Goal: Task Accomplishment & Management: Manage account settings

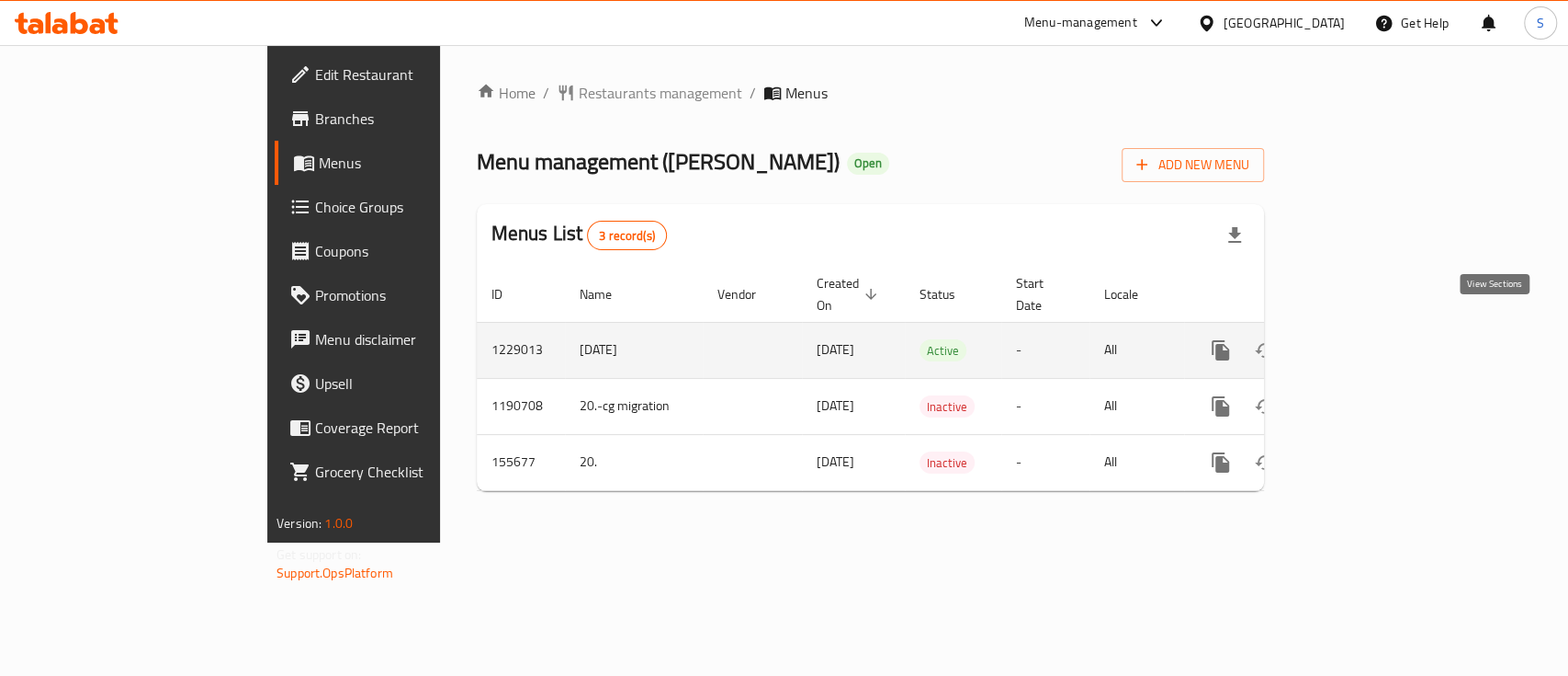
click at [1376, 328] on link "enhanced table" at bounding box center [1352, 349] width 44 height 44
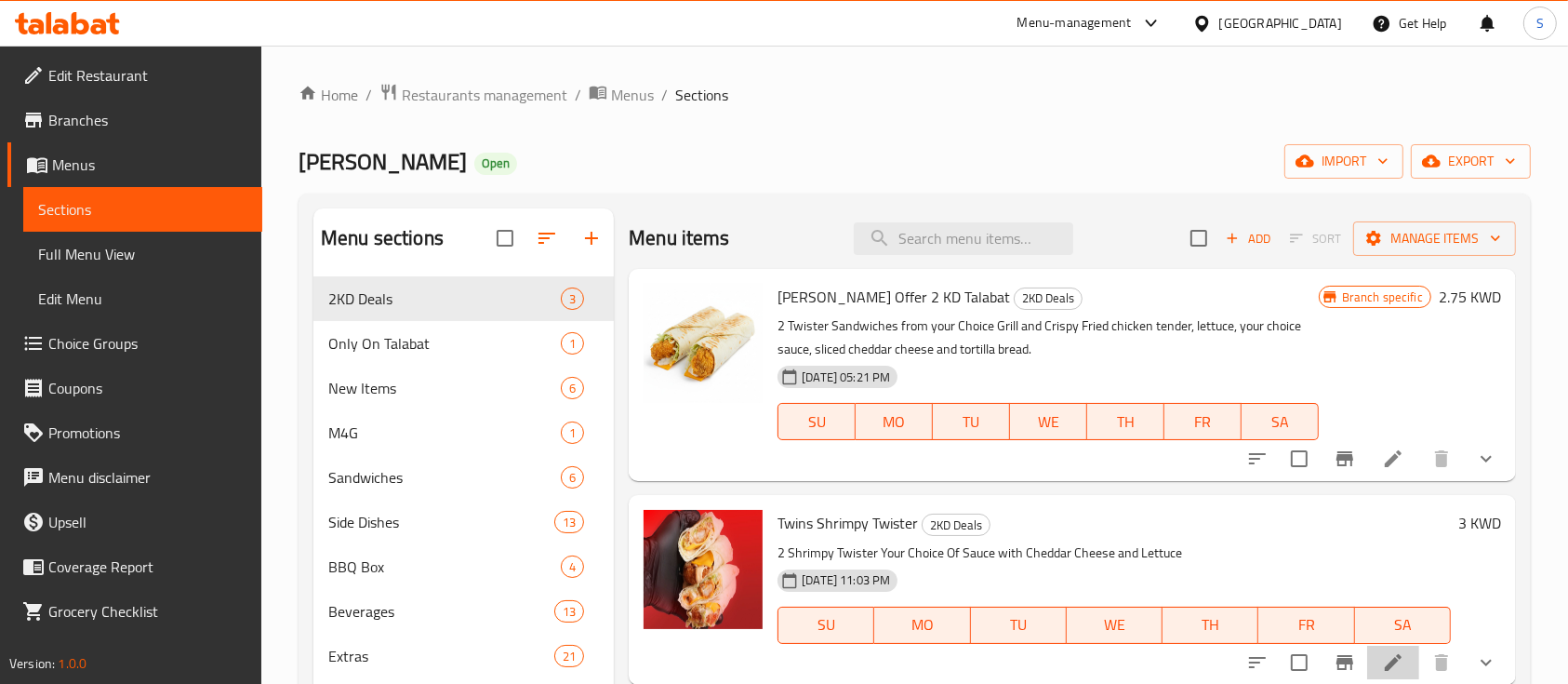
click at [1406, 651] on li at bounding box center [1392, 661] width 52 height 33
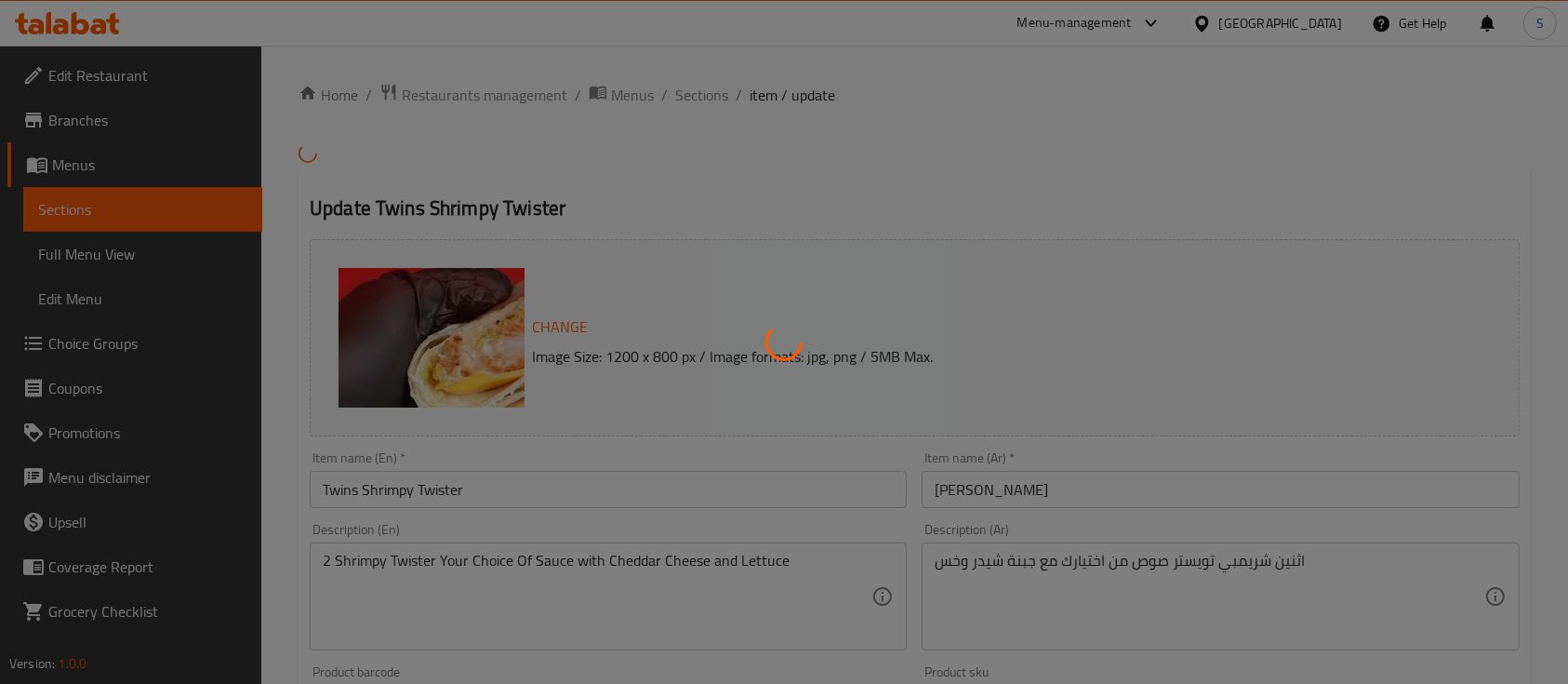
type input "اختيارك من الصوص"
type input "1"
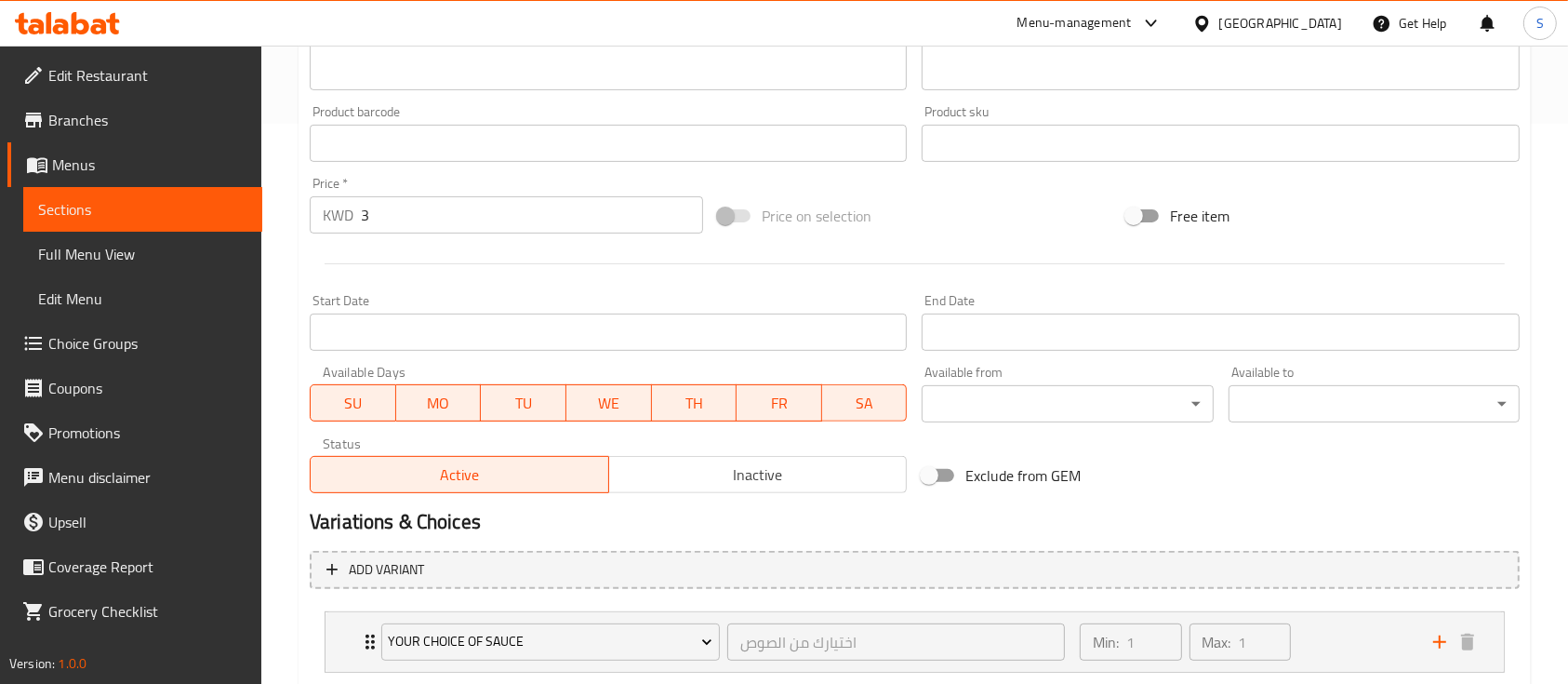
scroll to position [675, 0]
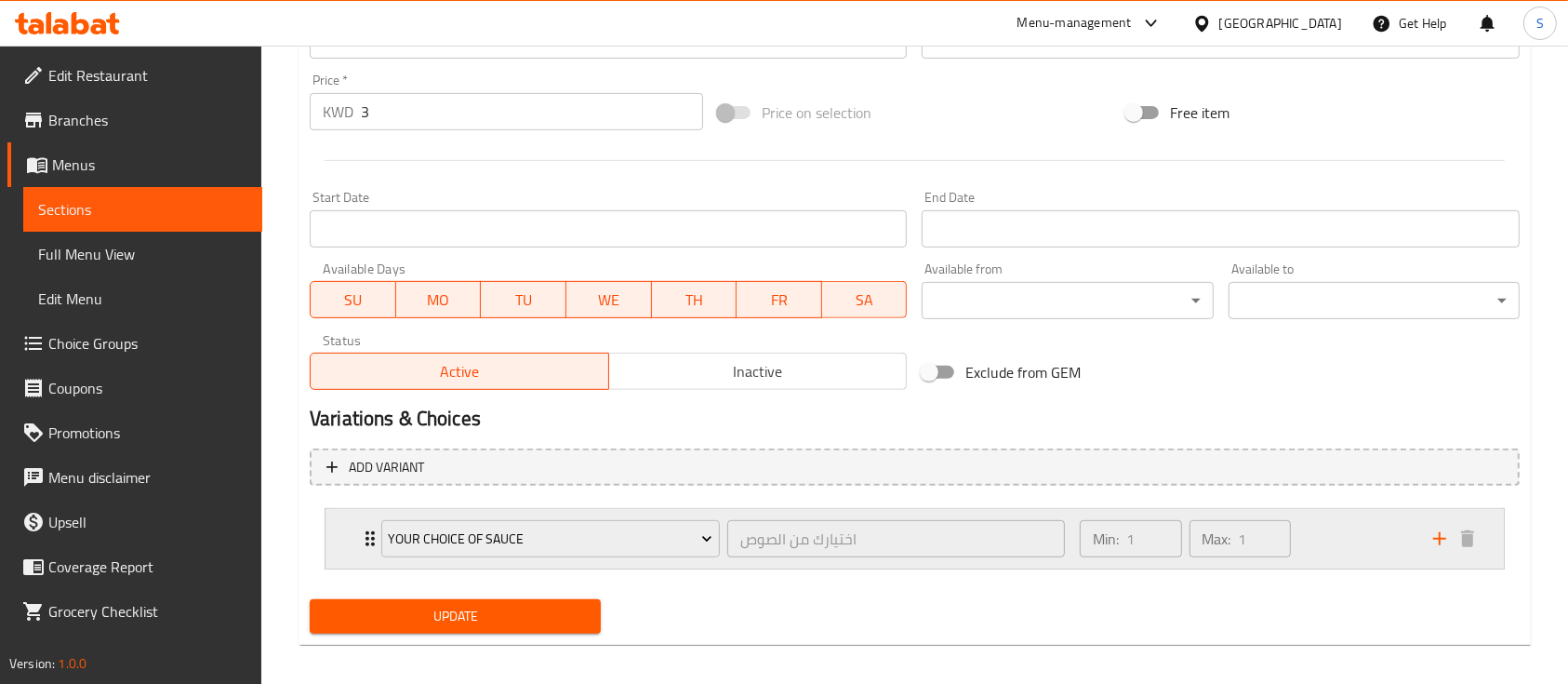
click at [1332, 517] on div "Min: 1 ​ Max: 1 ​" at bounding box center [1245, 538] width 353 height 60
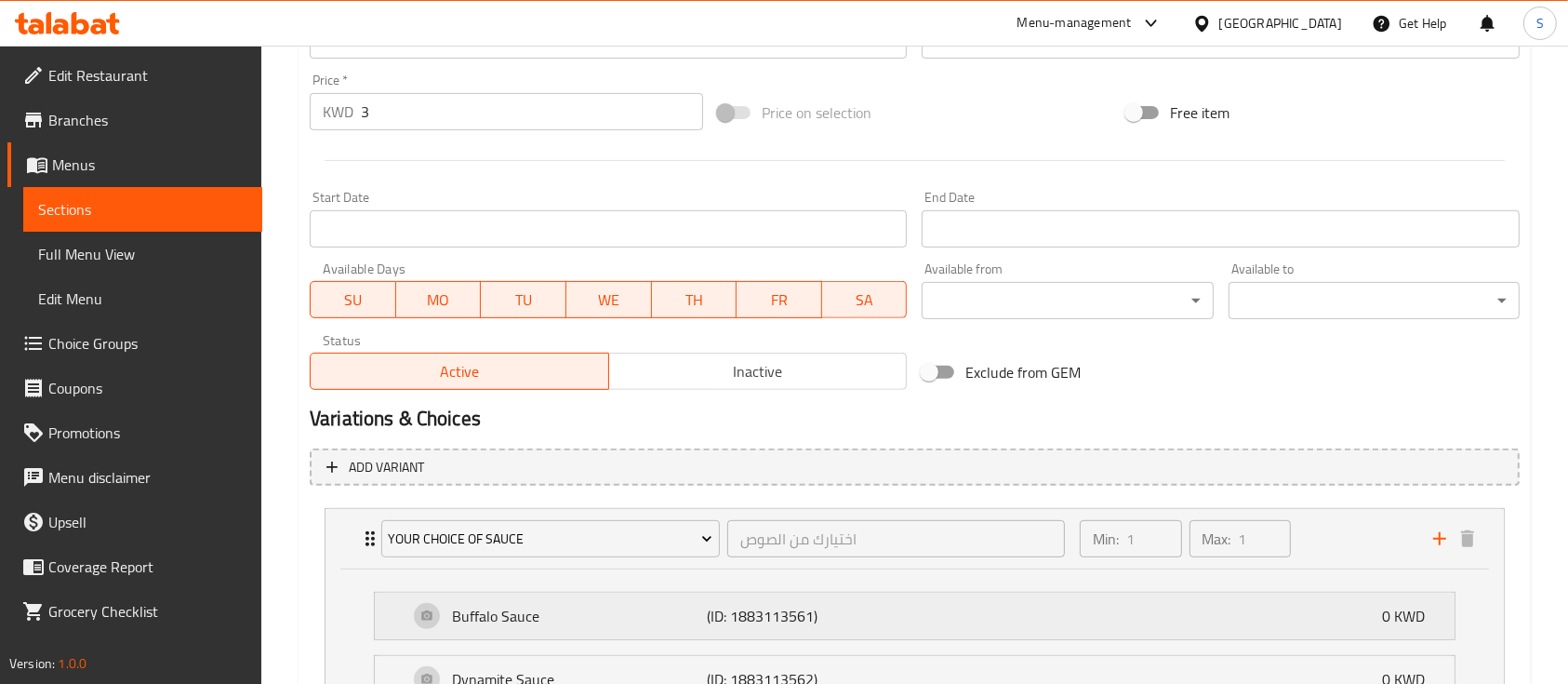
click at [1154, 616] on div "Buffalo Sauce (ID: 1883113561) 0 KWD" at bounding box center [920, 615] width 1024 height 46
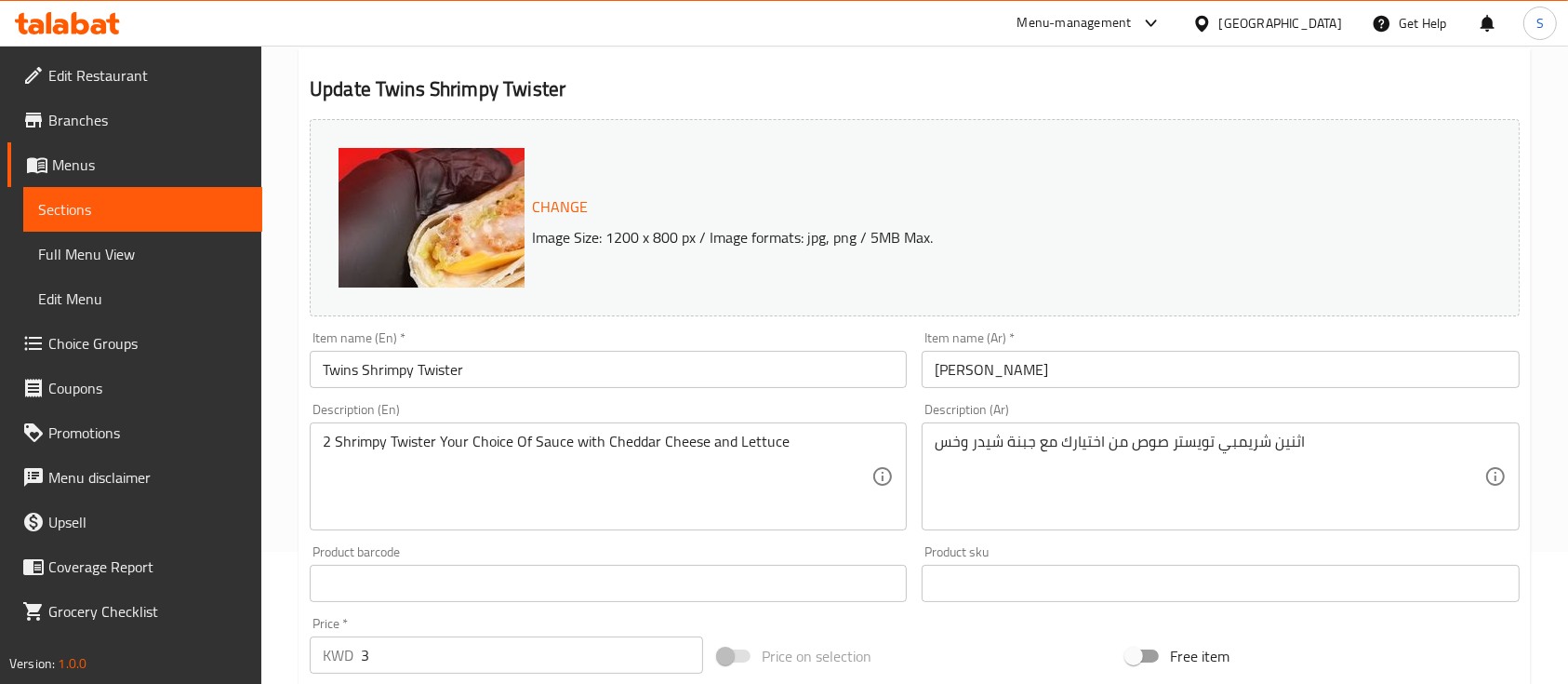
scroll to position [0, 0]
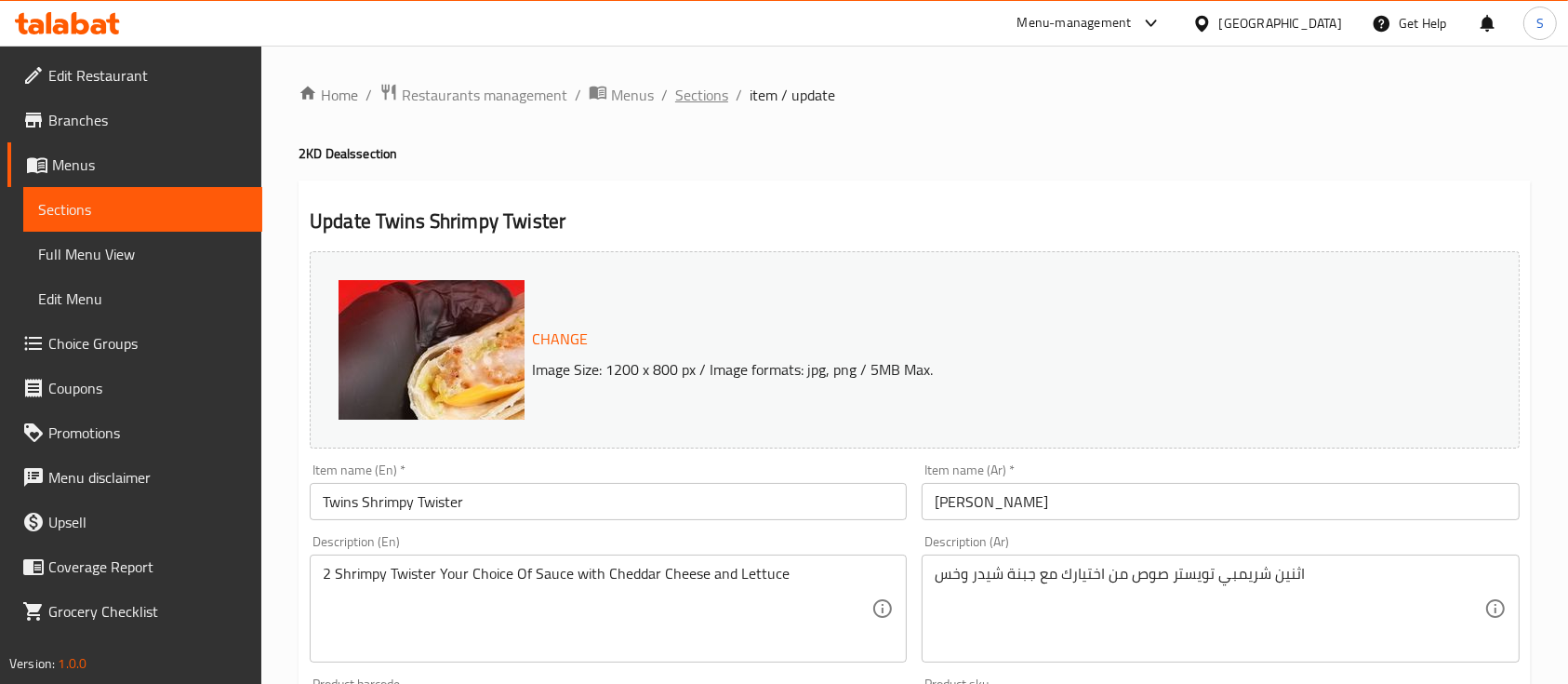
click at [693, 97] on span "Sections" at bounding box center [702, 95] width 53 height 23
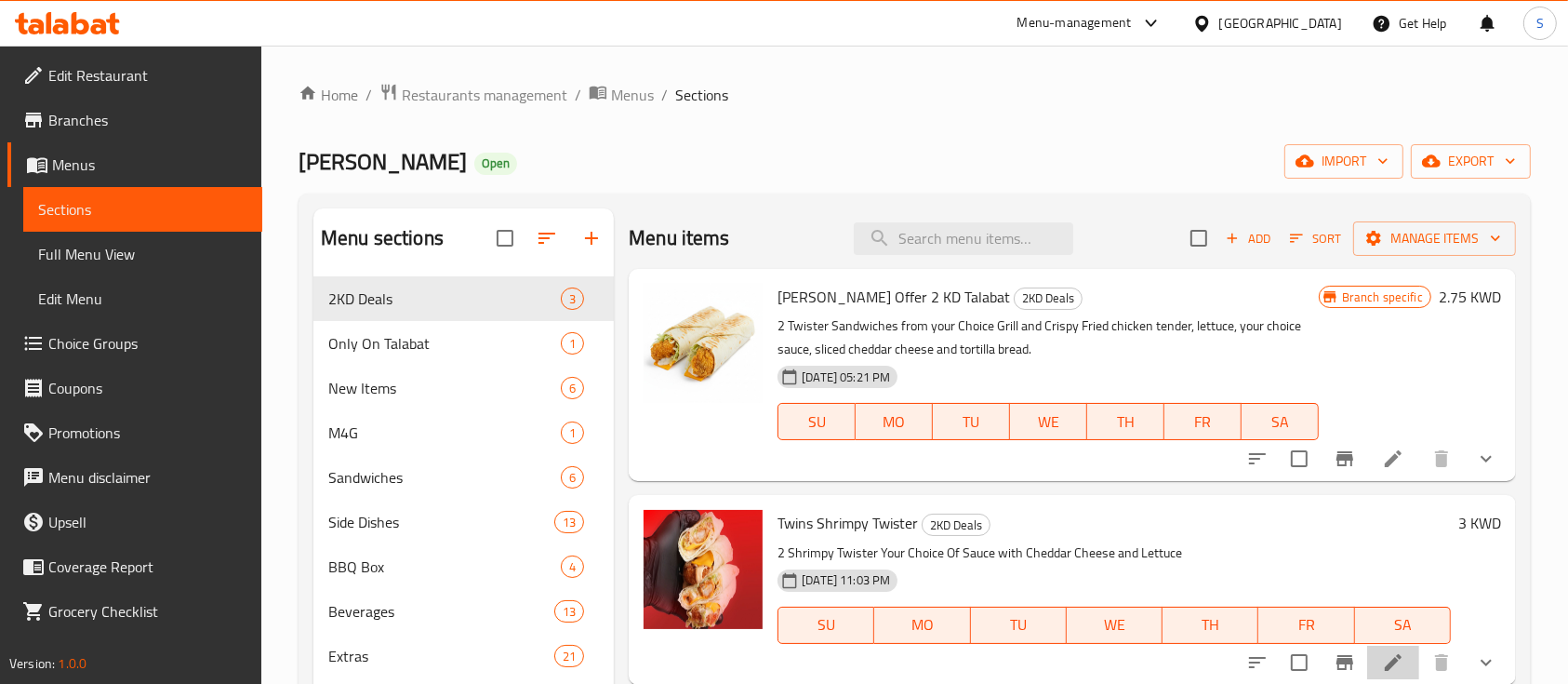
click at [1412, 652] on li at bounding box center [1392, 661] width 52 height 33
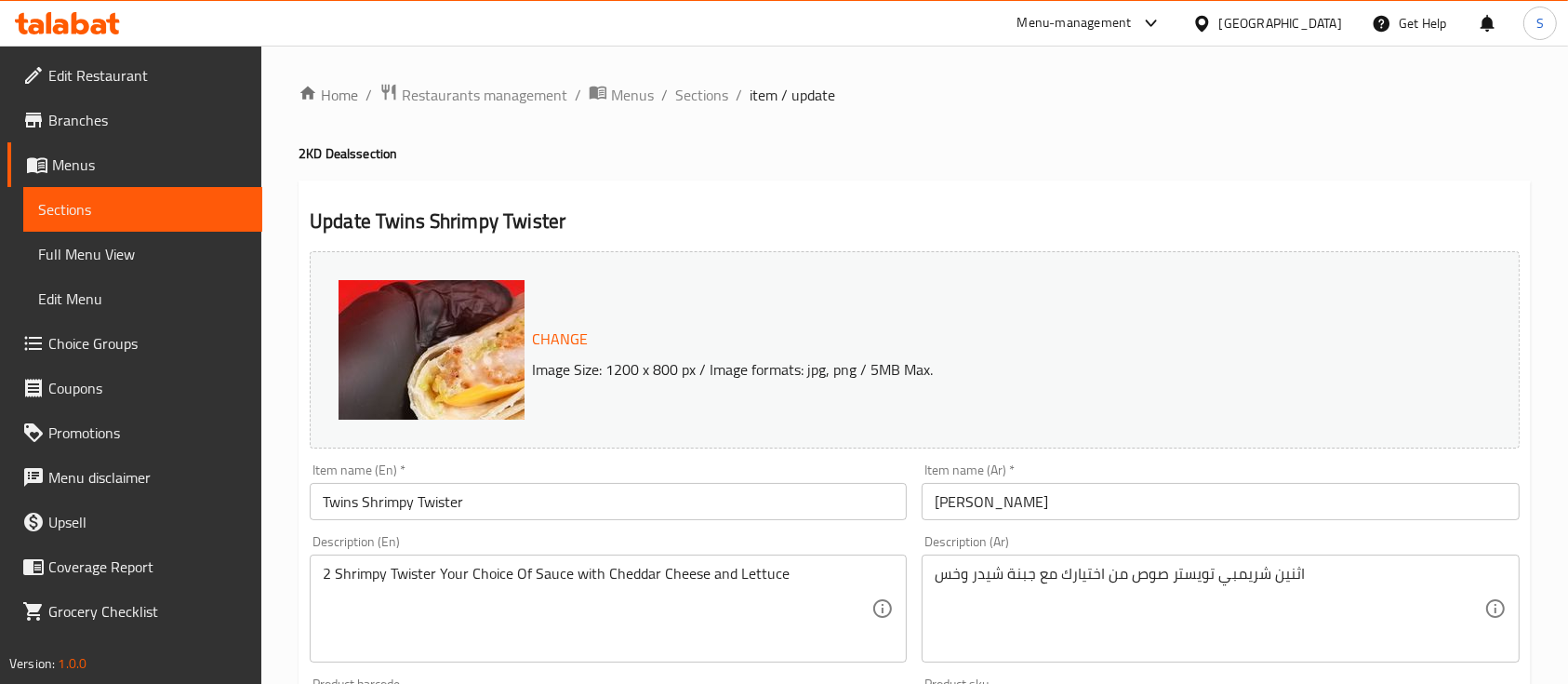
scroll to position [687, 0]
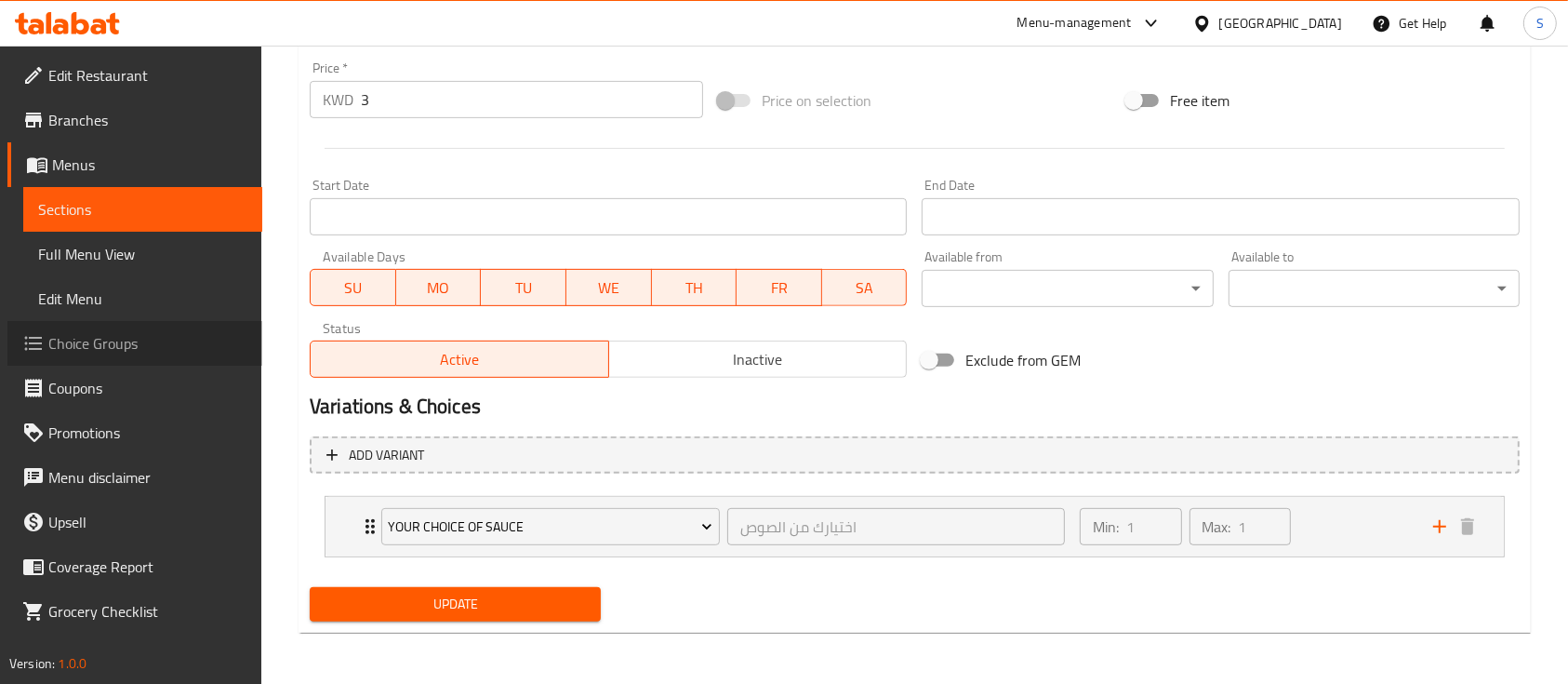
click at [143, 344] on span "Choice Groups" at bounding box center [147, 343] width 199 height 23
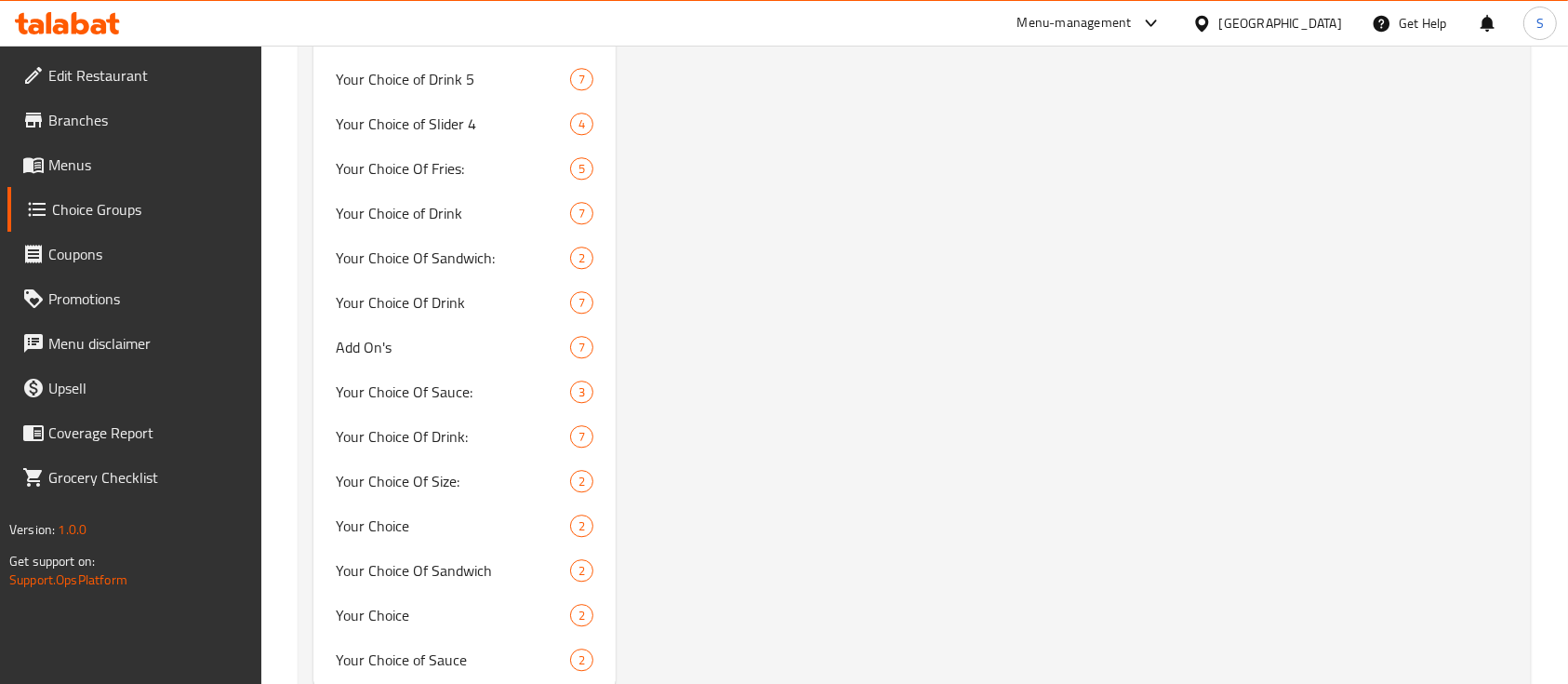
scroll to position [4925, 0]
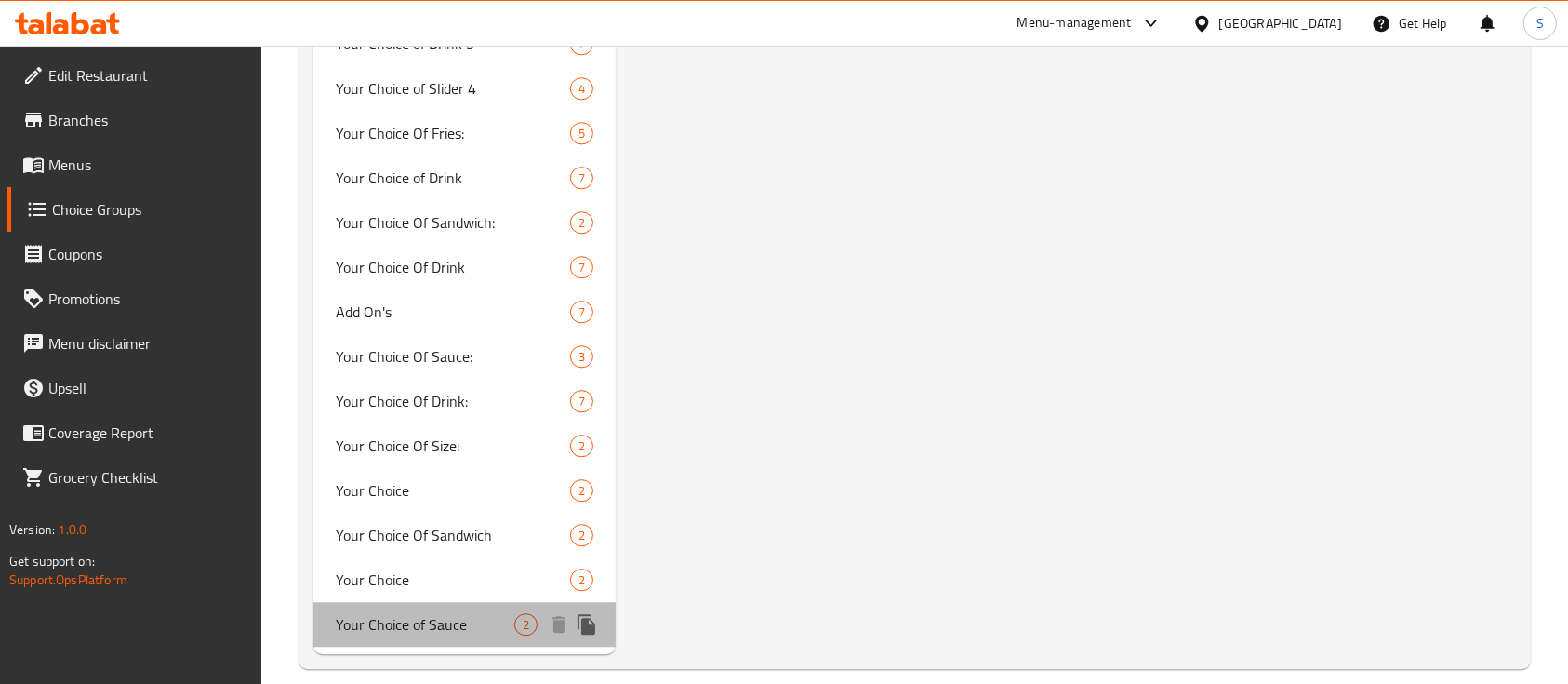
click at [454, 613] on span "Your Choice of Sauce" at bounding box center [424, 624] width 179 height 23
type input "Your Choice of Sauce"
type input "اختيارك من الصوص"
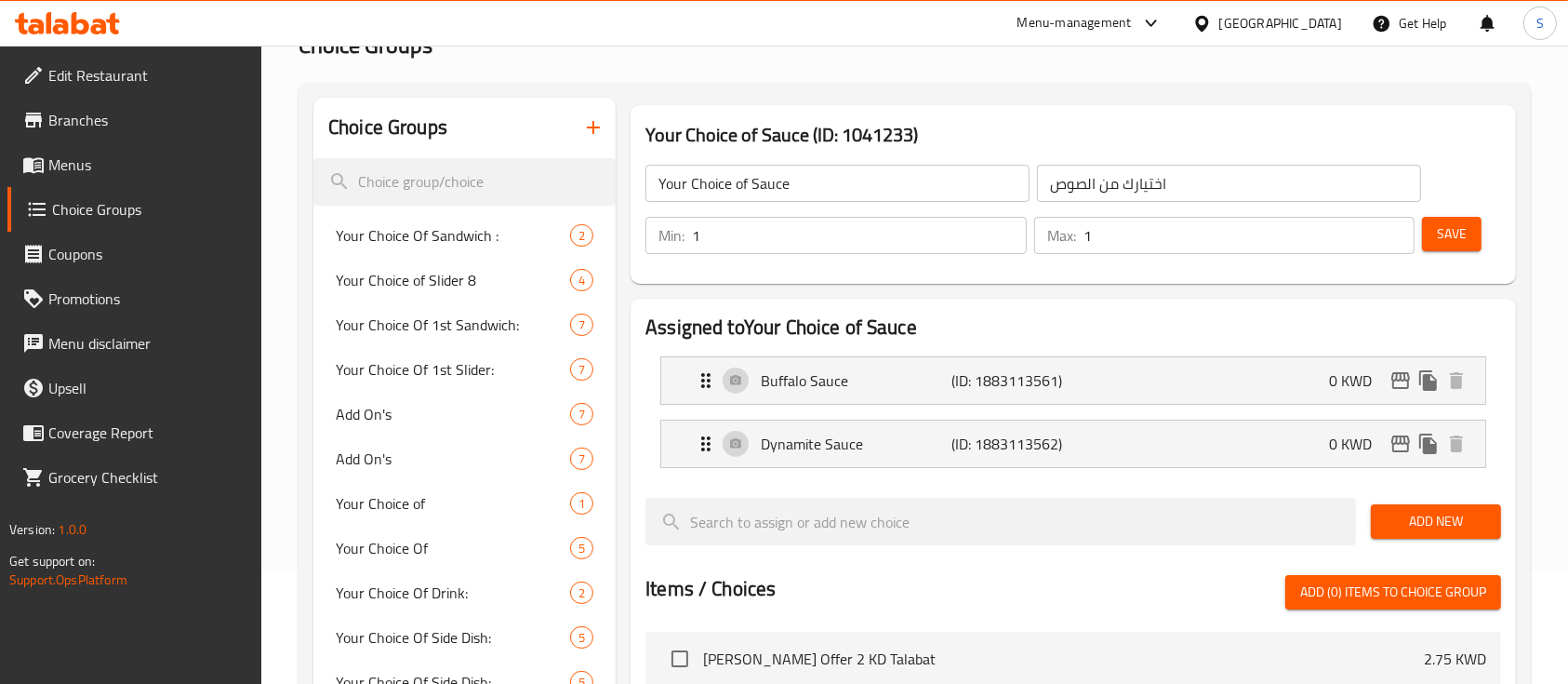
scroll to position [116, 0]
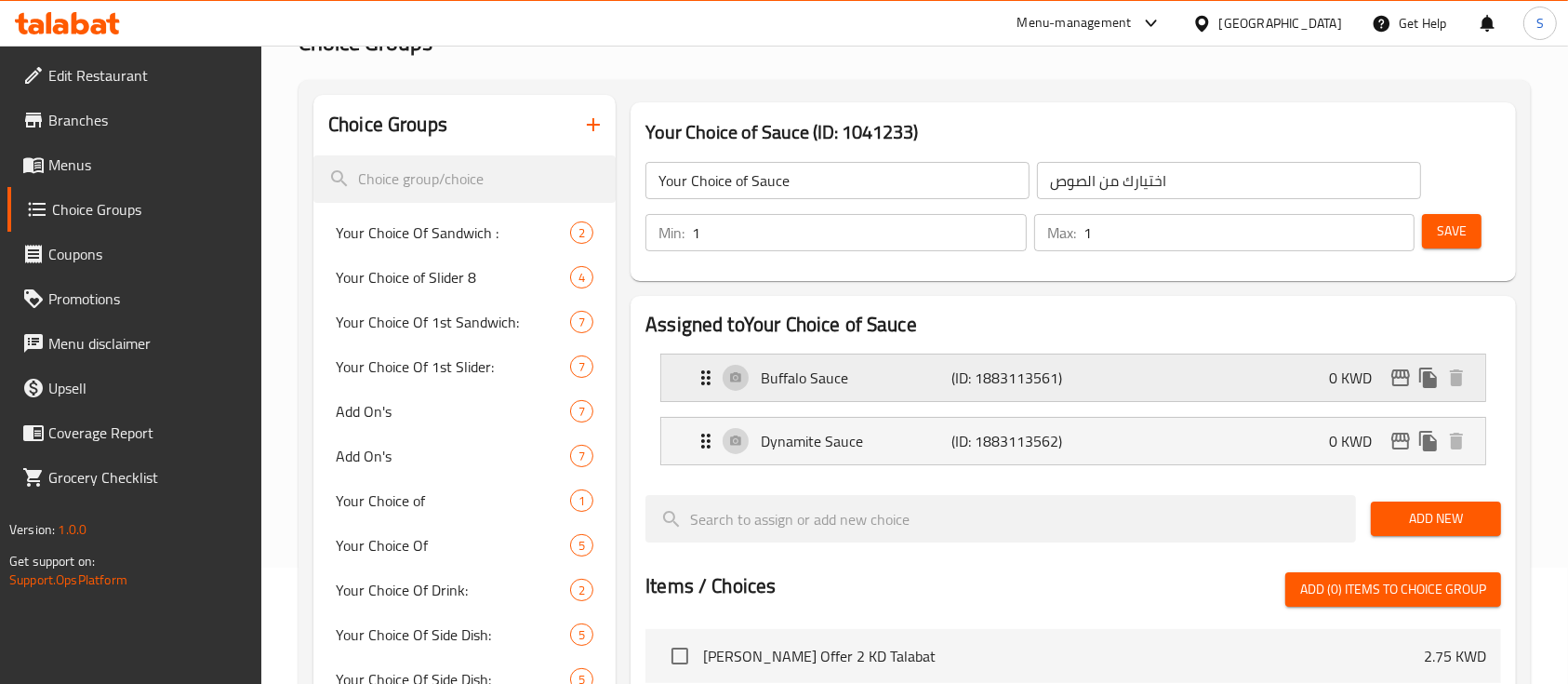
click at [1300, 373] on div "Buffalo Sauce (ID: 1883113561) 0 KWD" at bounding box center [1078, 377] width 768 height 46
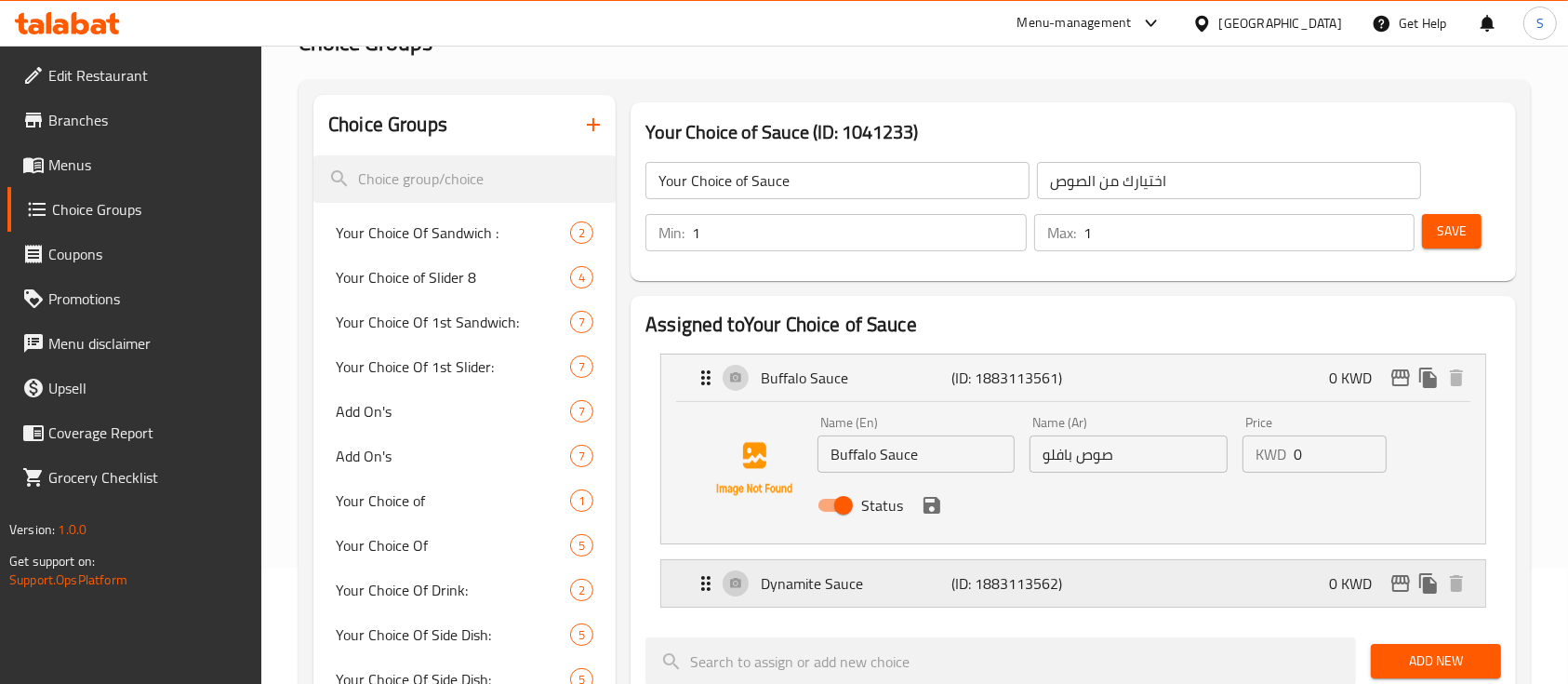
click at [829, 582] on p "Dynamite Sauce" at bounding box center [856, 583] width 191 height 23
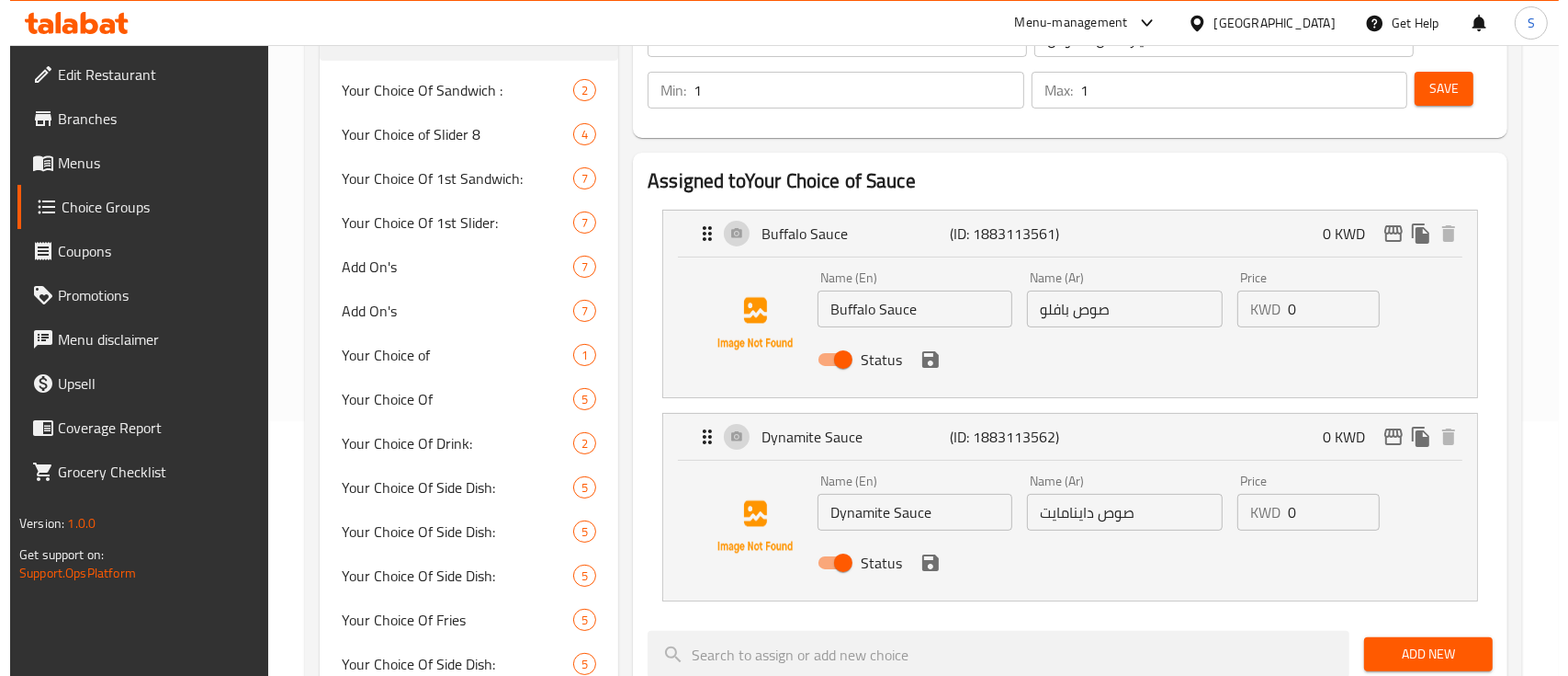
scroll to position [254, 0]
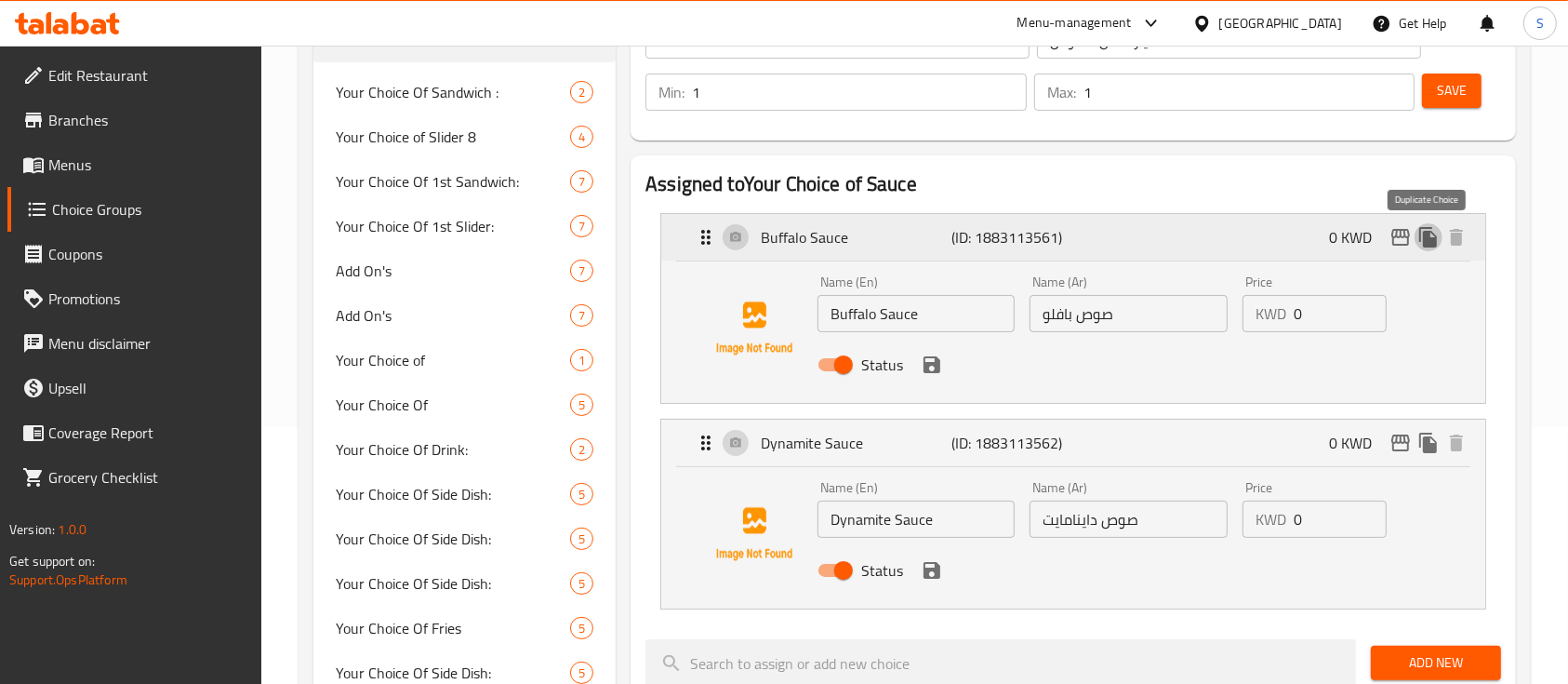
click at [1428, 240] on icon "duplicate" at bounding box center [1427, 237] width 18 height 21
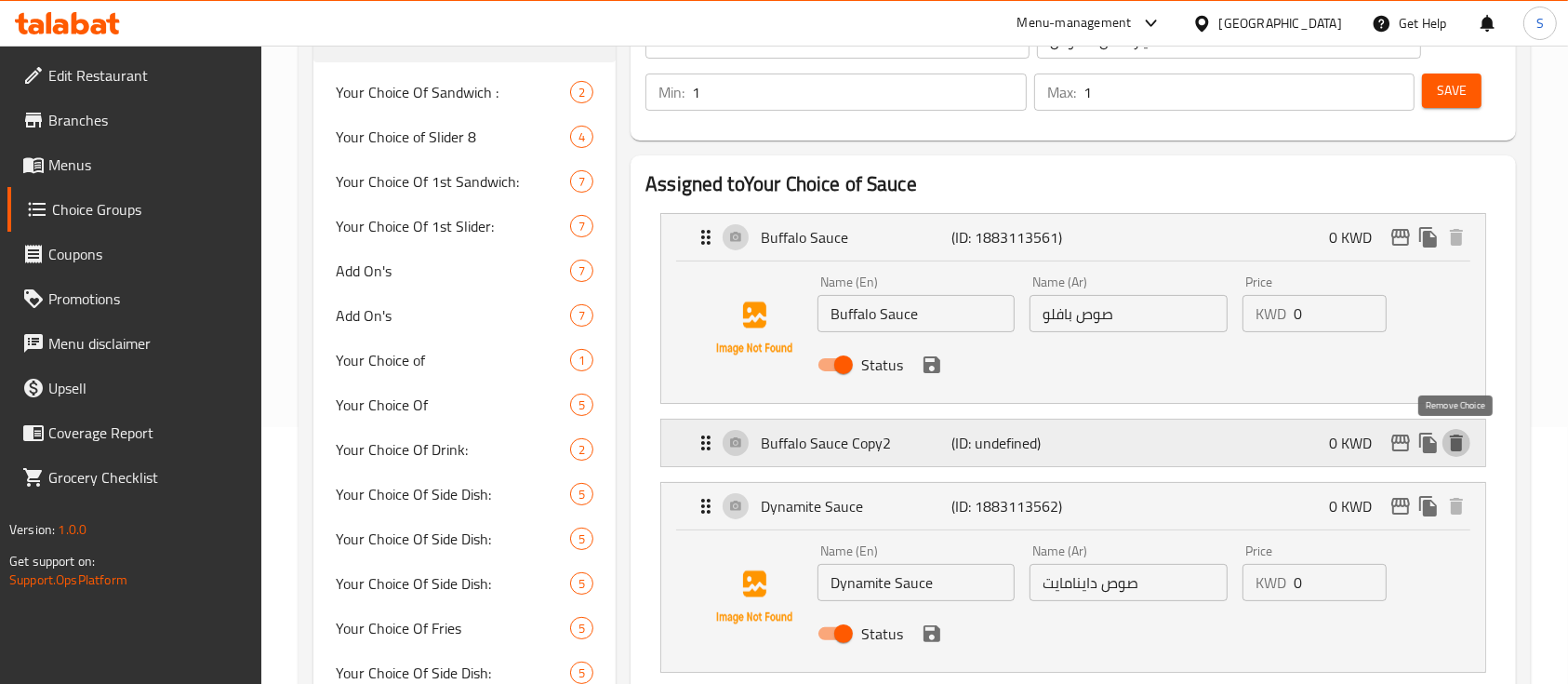
click at [1466, 436] on icon "delete" at bounding box center [1457, 443] width 23 height 23
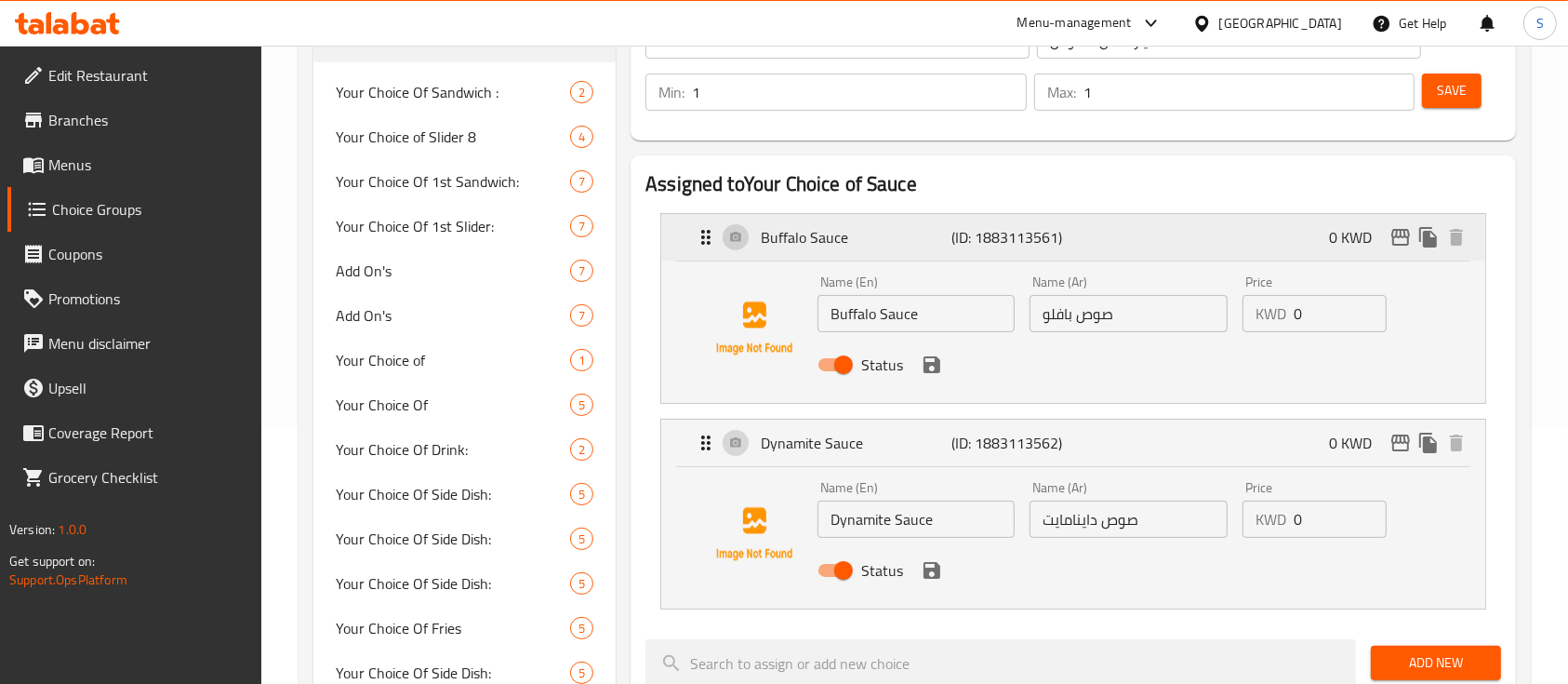
click at [1398, 219] on div "Buffalo Sauce (ID: 1883113561) 0 KWD" at bounding box center [1078, 236] width 768 height 46
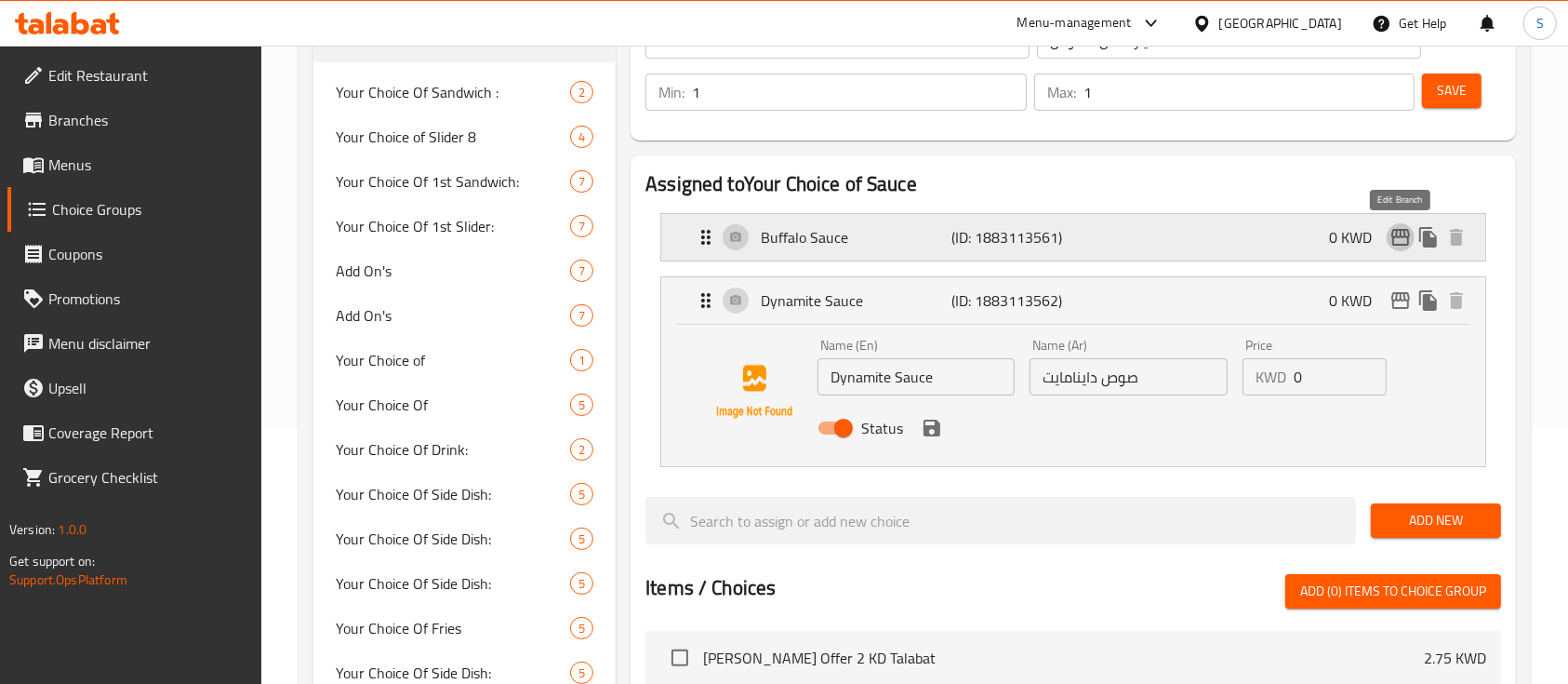
click at [1408, 245] on icon "edit" at bounding box center [1401, 237] width 23 height 23
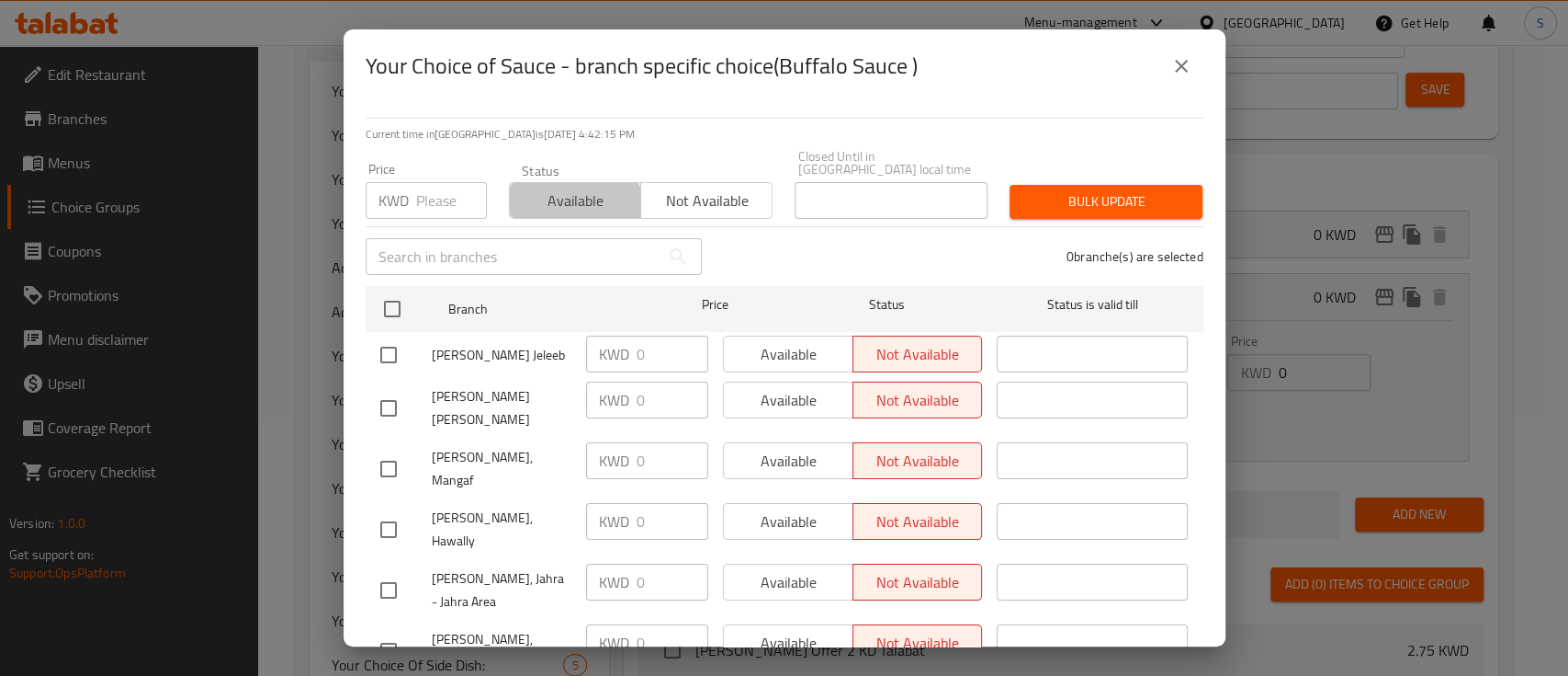
click at [568, 200] on span "Available" at bounding box center [575, 201] width 117 height 27
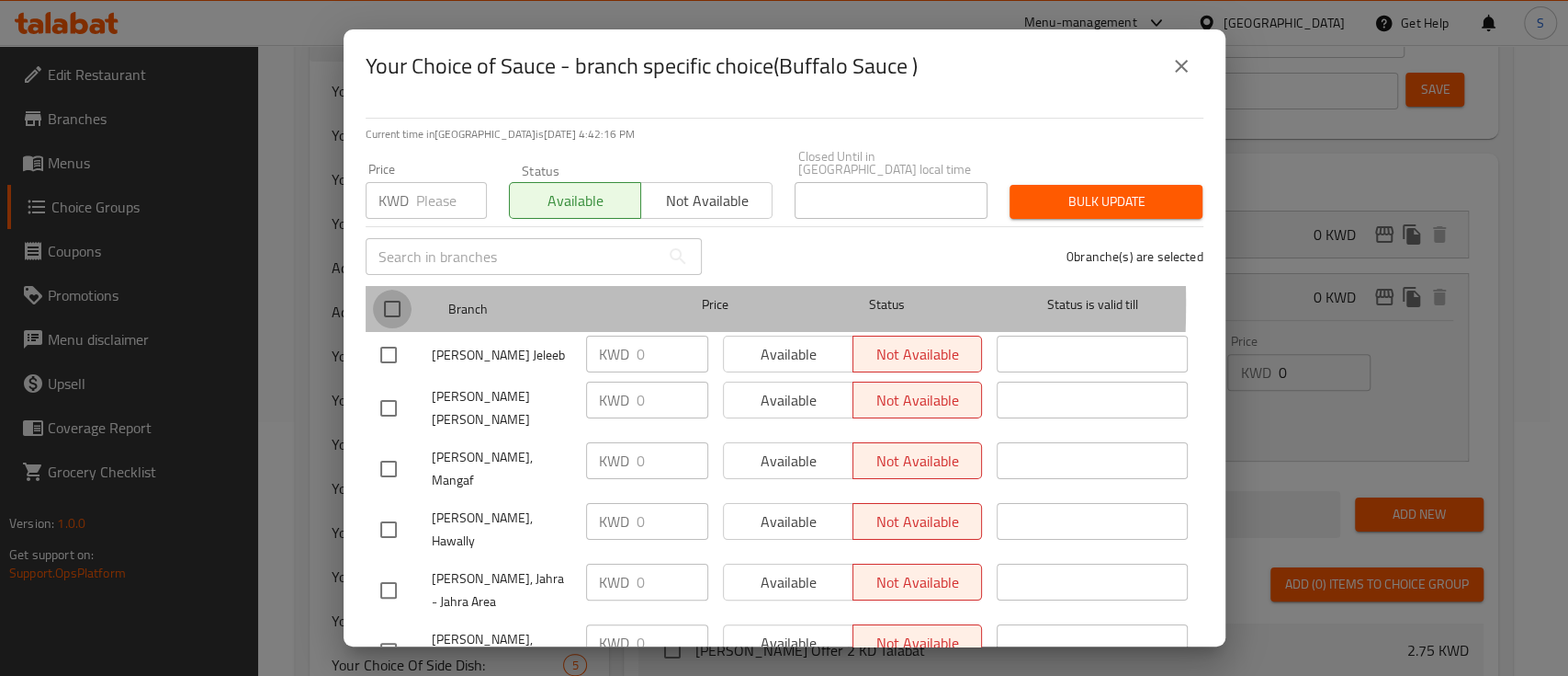
click at [389, 290] on input "checkbox" at bounding box center [392, 308] width 38 height 38
checkbox input "true"
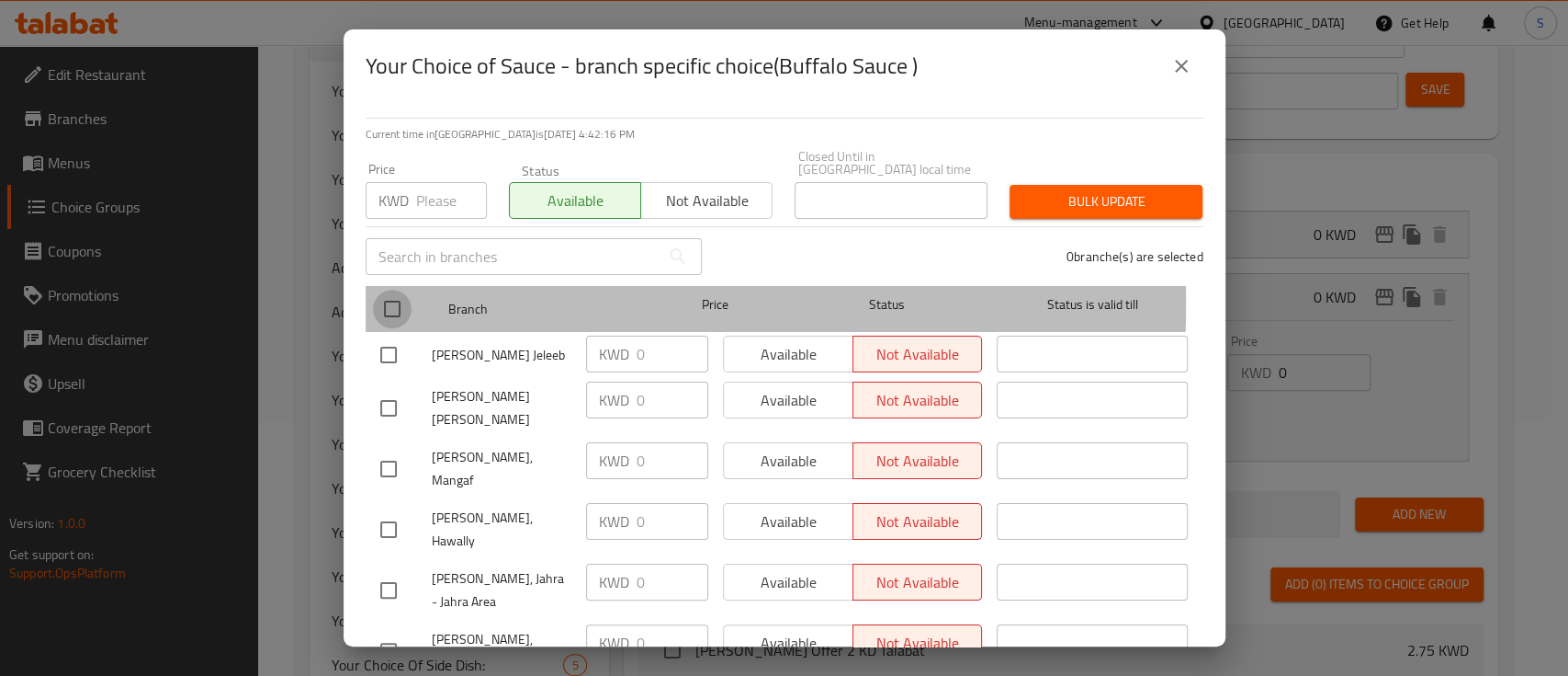
checkbox input "true"
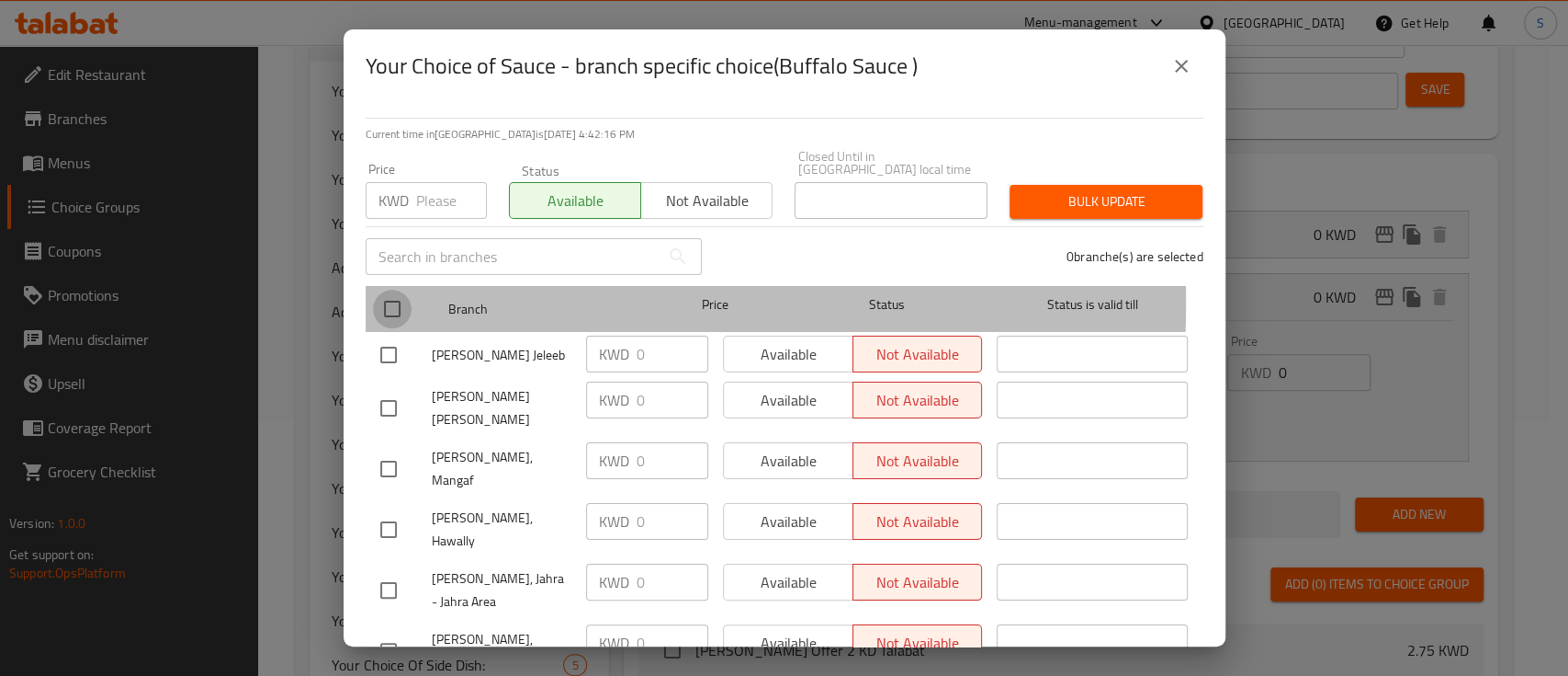
checkbox input "true"
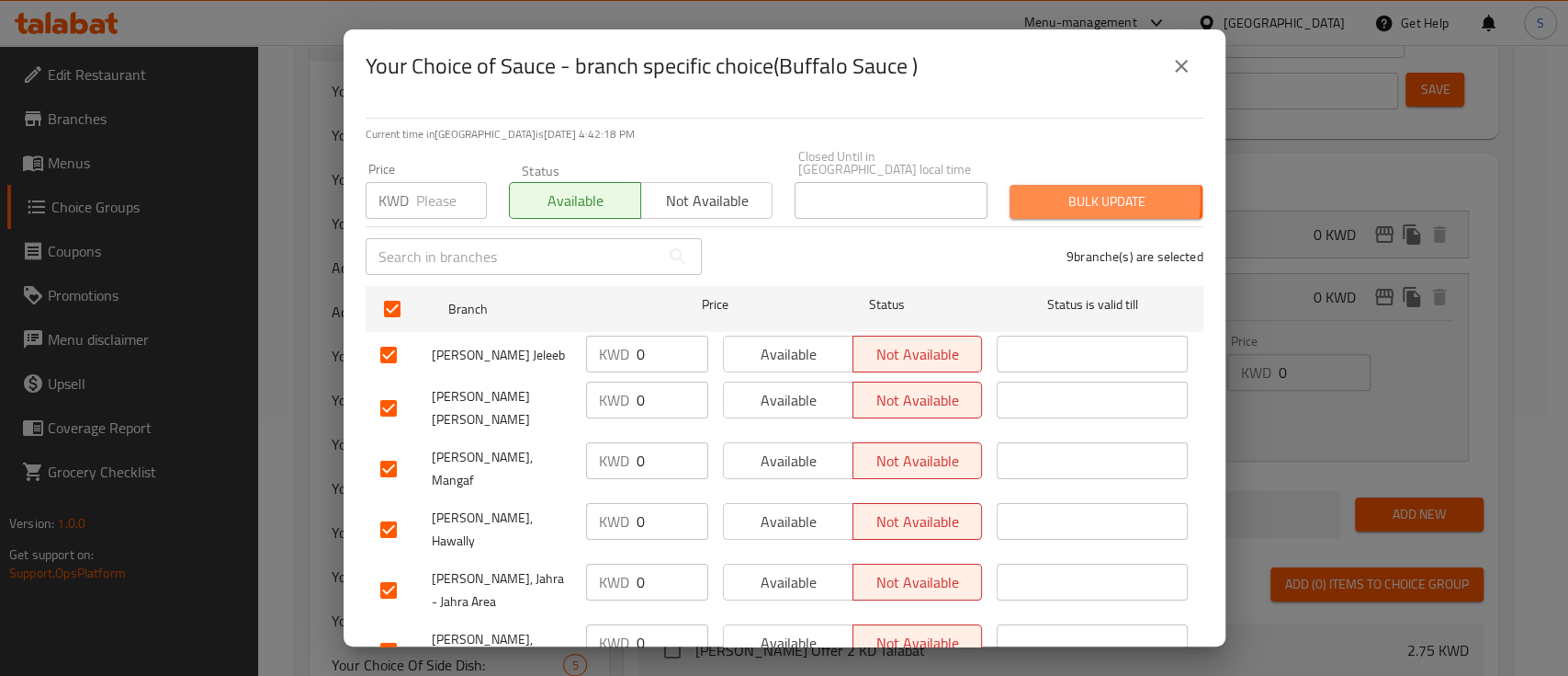
click at [1050, 190] on span "Bulk update" at bounding box center [1106, 202] width 163 height 23
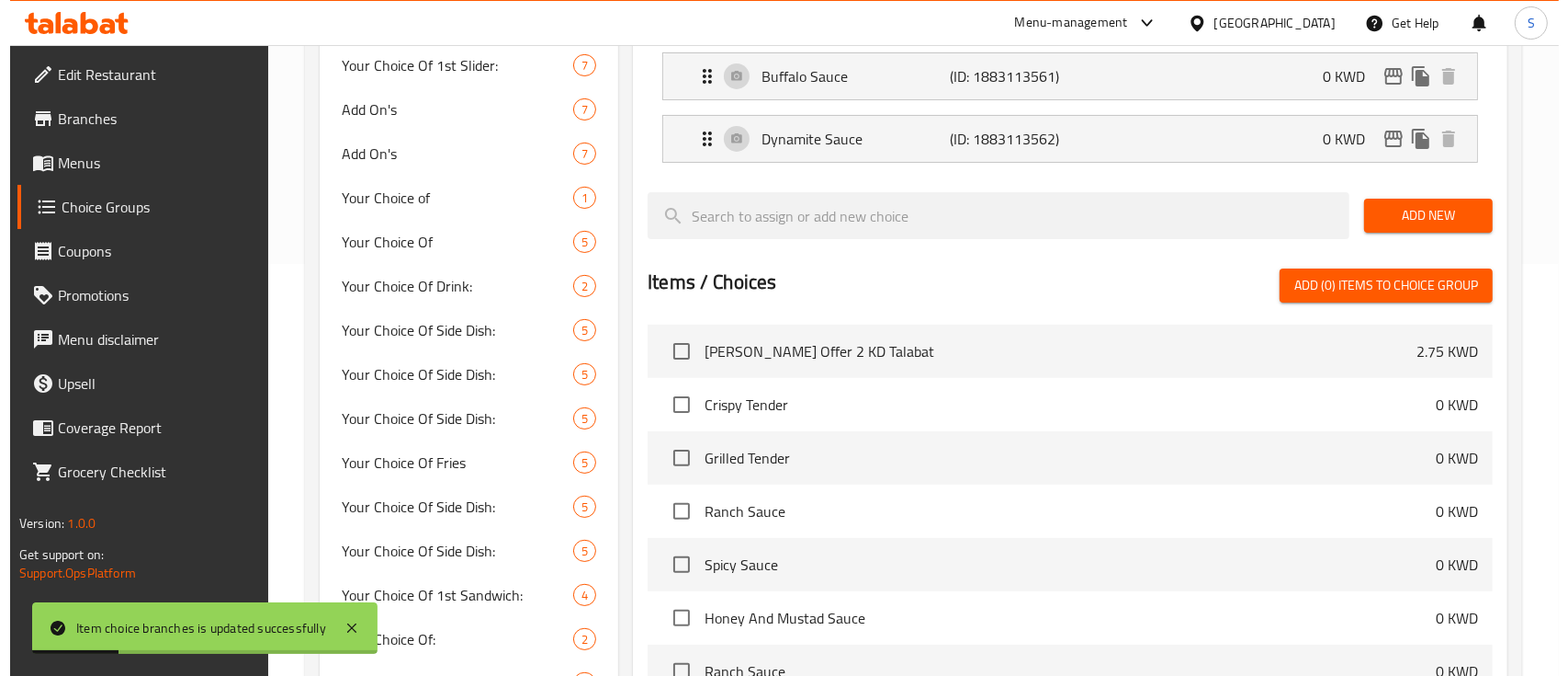
scroll to position [291, 0]
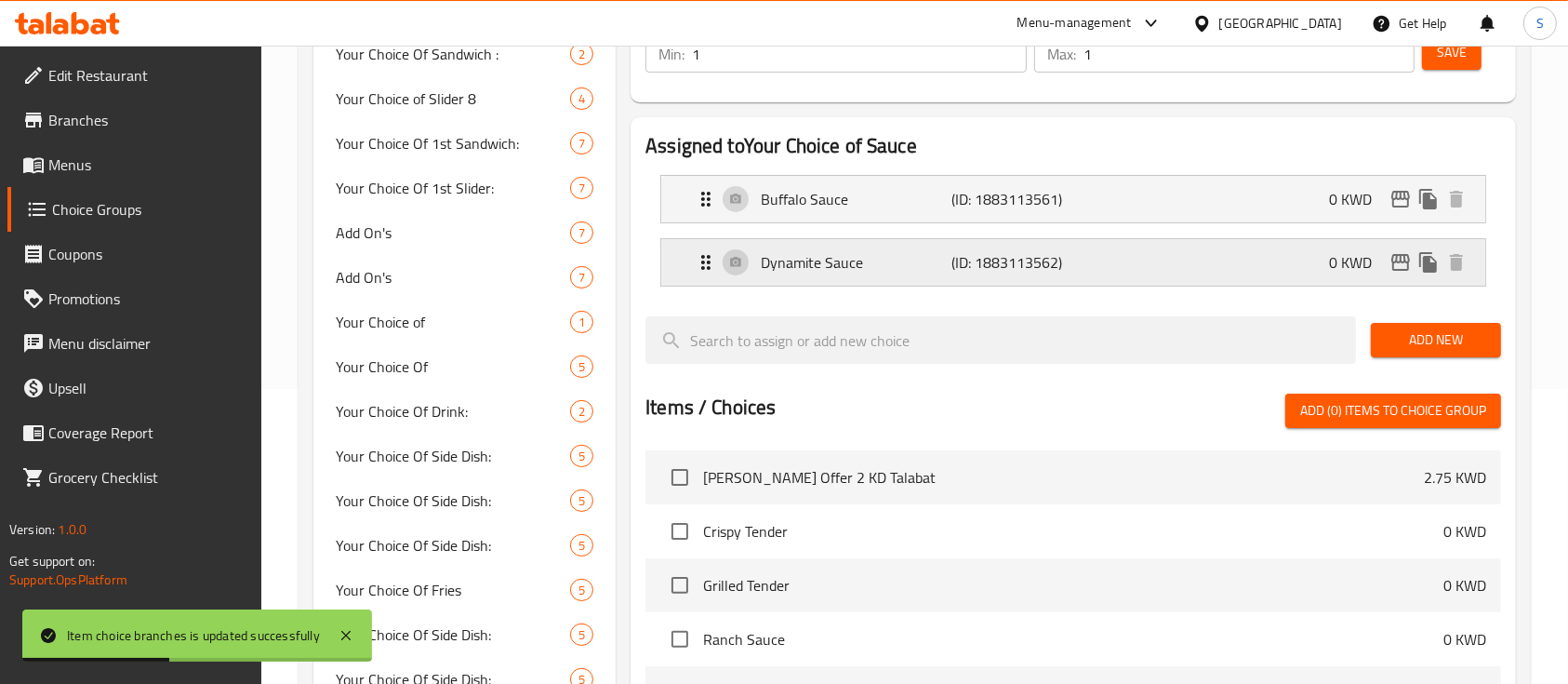
click at [1340, 259] on p "0 KWD" at bounding box center [1357, 263] width 58 height 23
click at [1404, 260] on icon "edit" at bounding box center [1401, 263] width 19 height 17
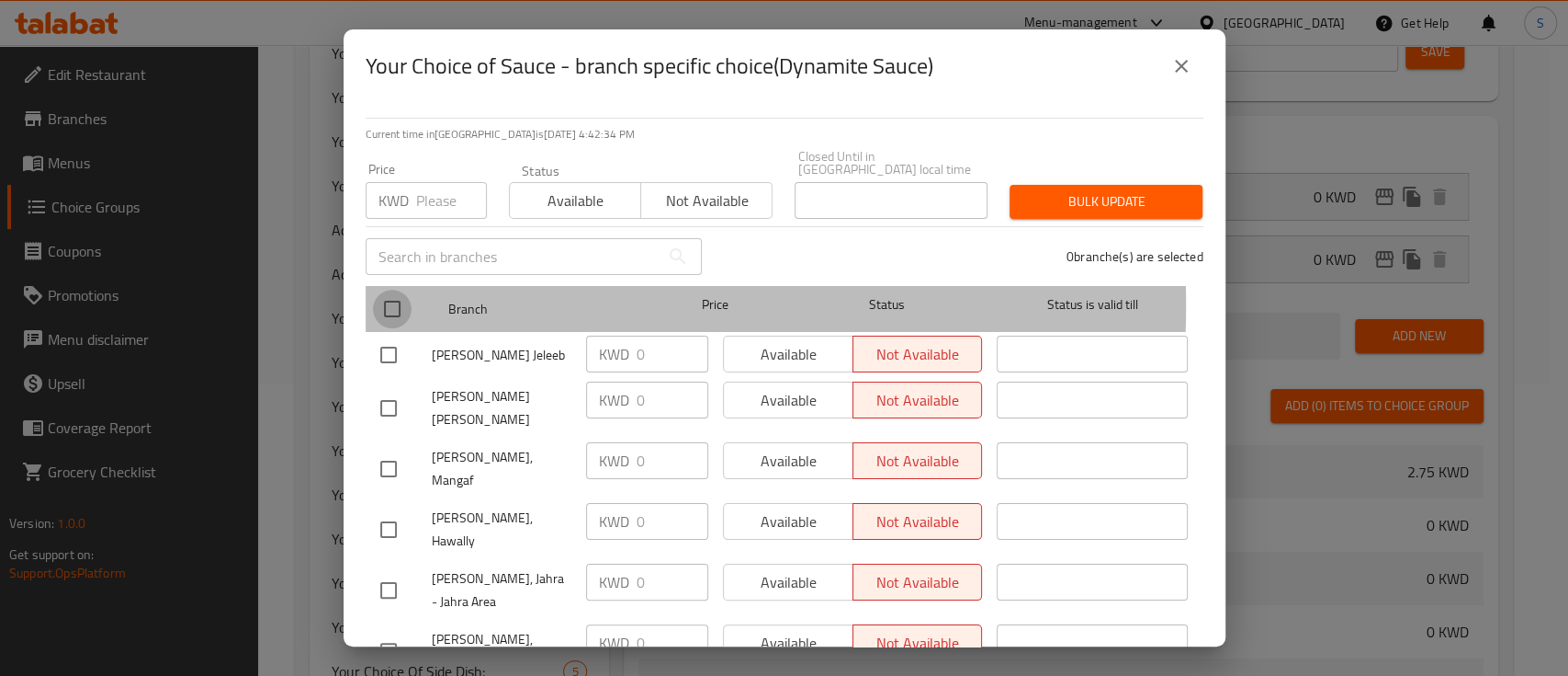
click at [400, 292] on input "checkbox" at bounding box center [392, 308] width 38 height 38
checkbox input "true"
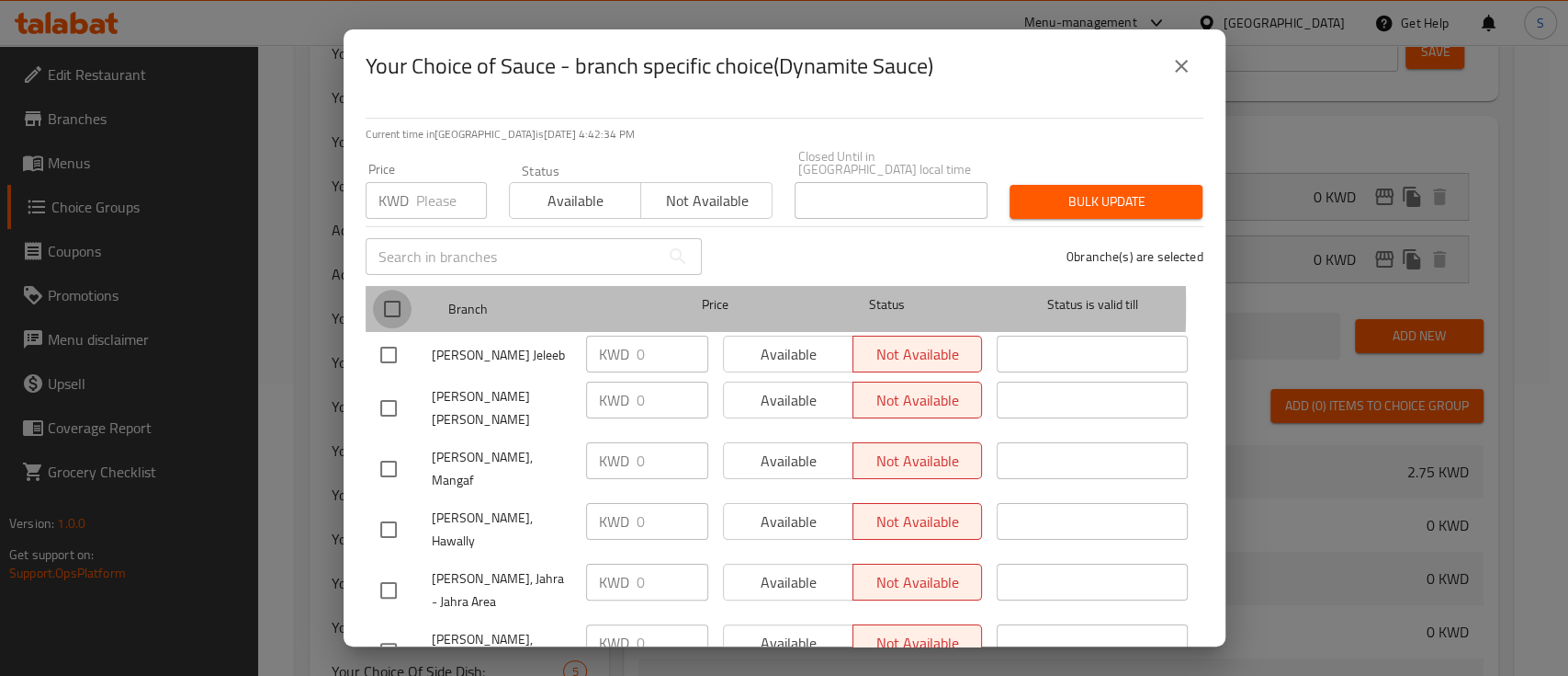
checkbox input "true"
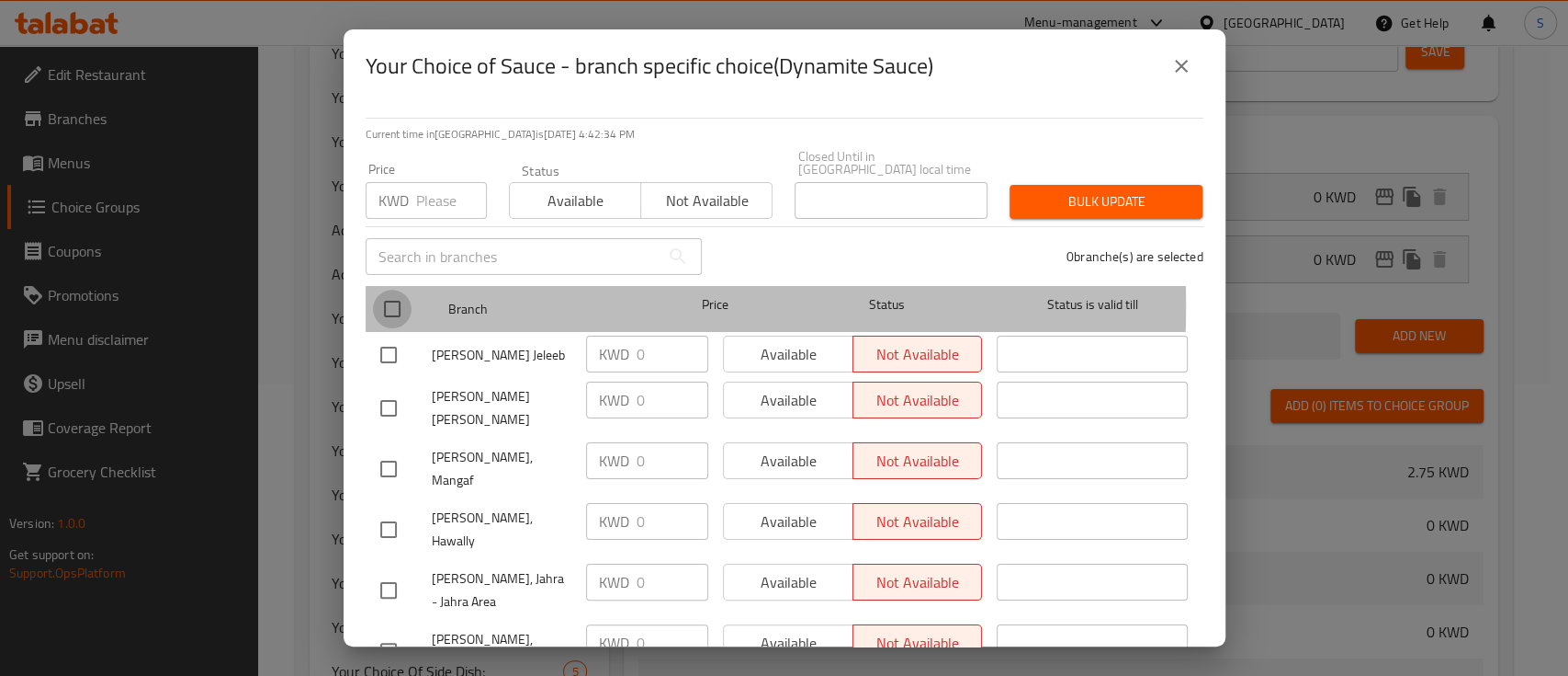
checkbox input "true"
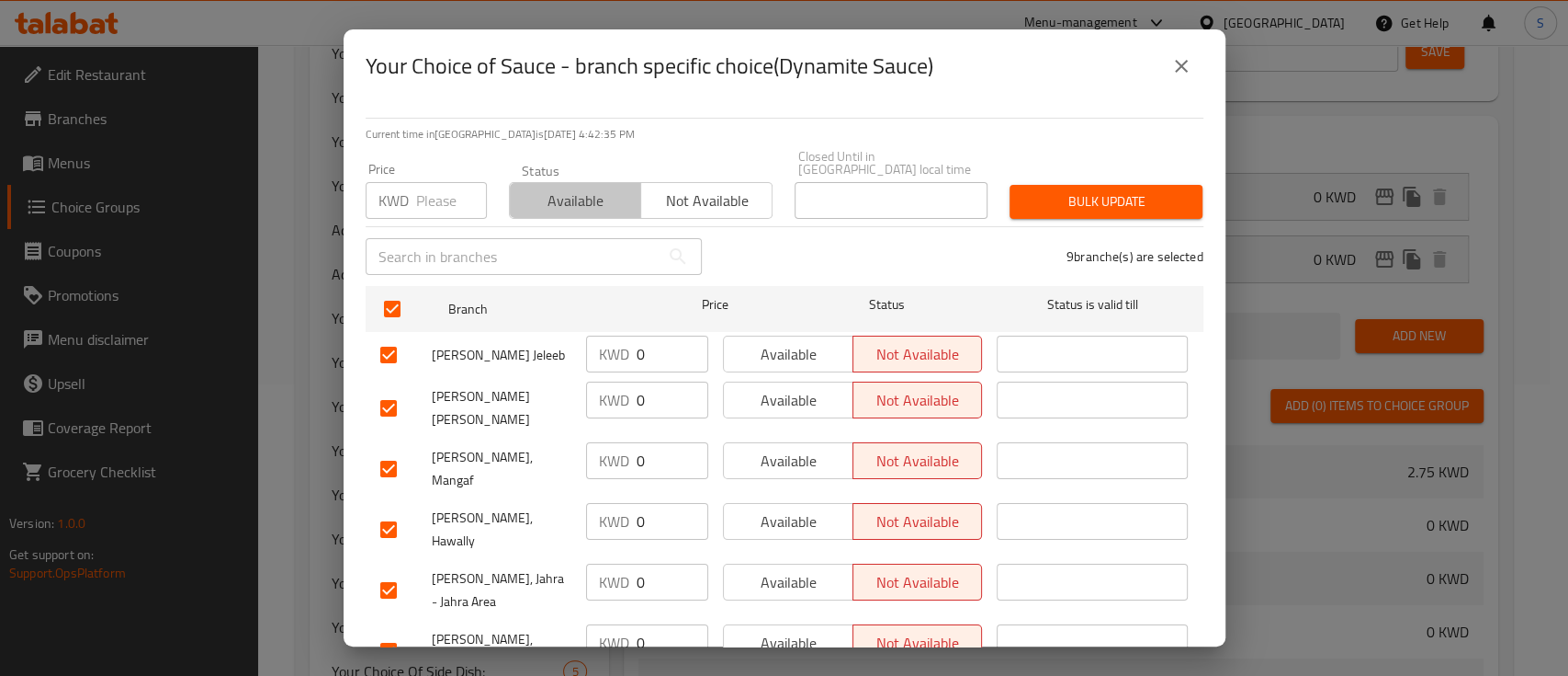
click at [574, 188] on span "Available" at bounding box center [575, 201] width 117 height 27
click at [1028, 190] on span "Bulk update" at bounding box center [1106, 202] width 163 height 23
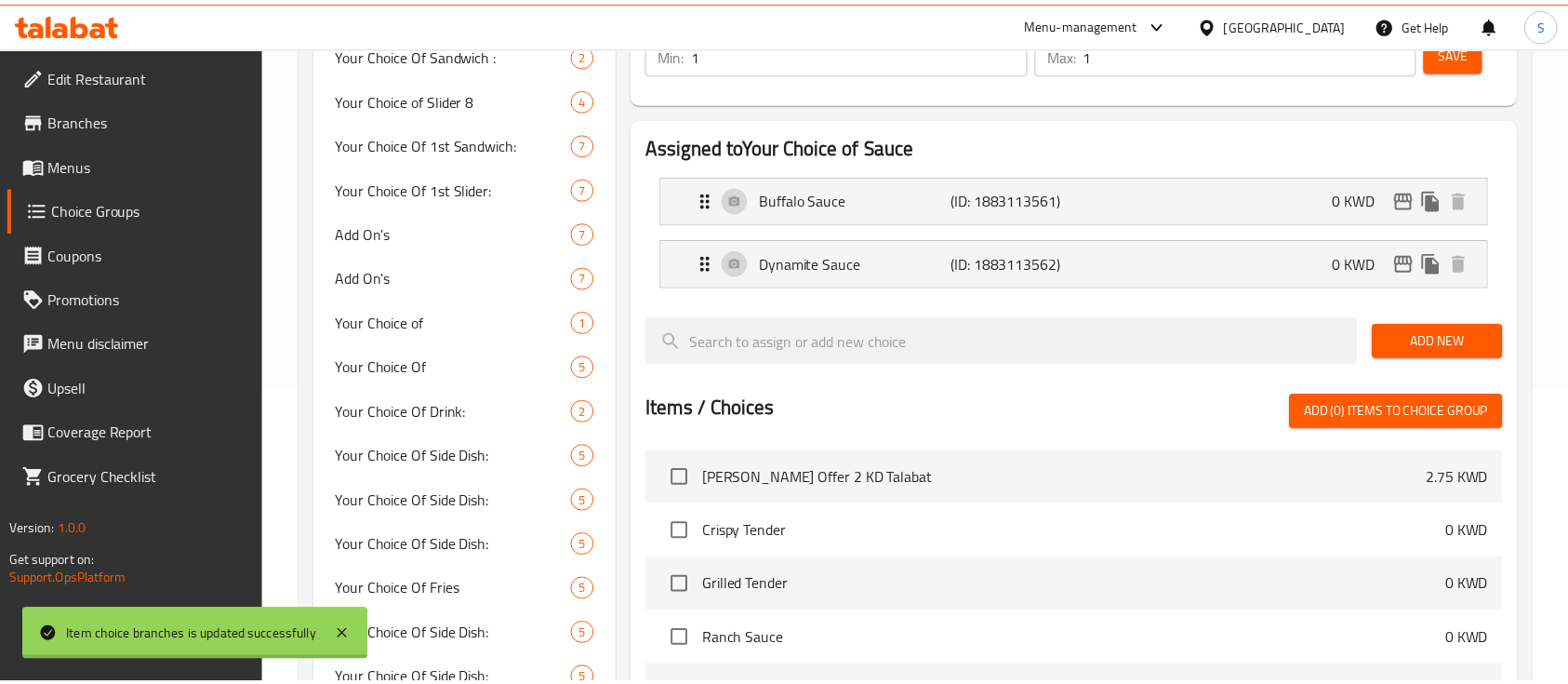
scroll to position [4925, 0]
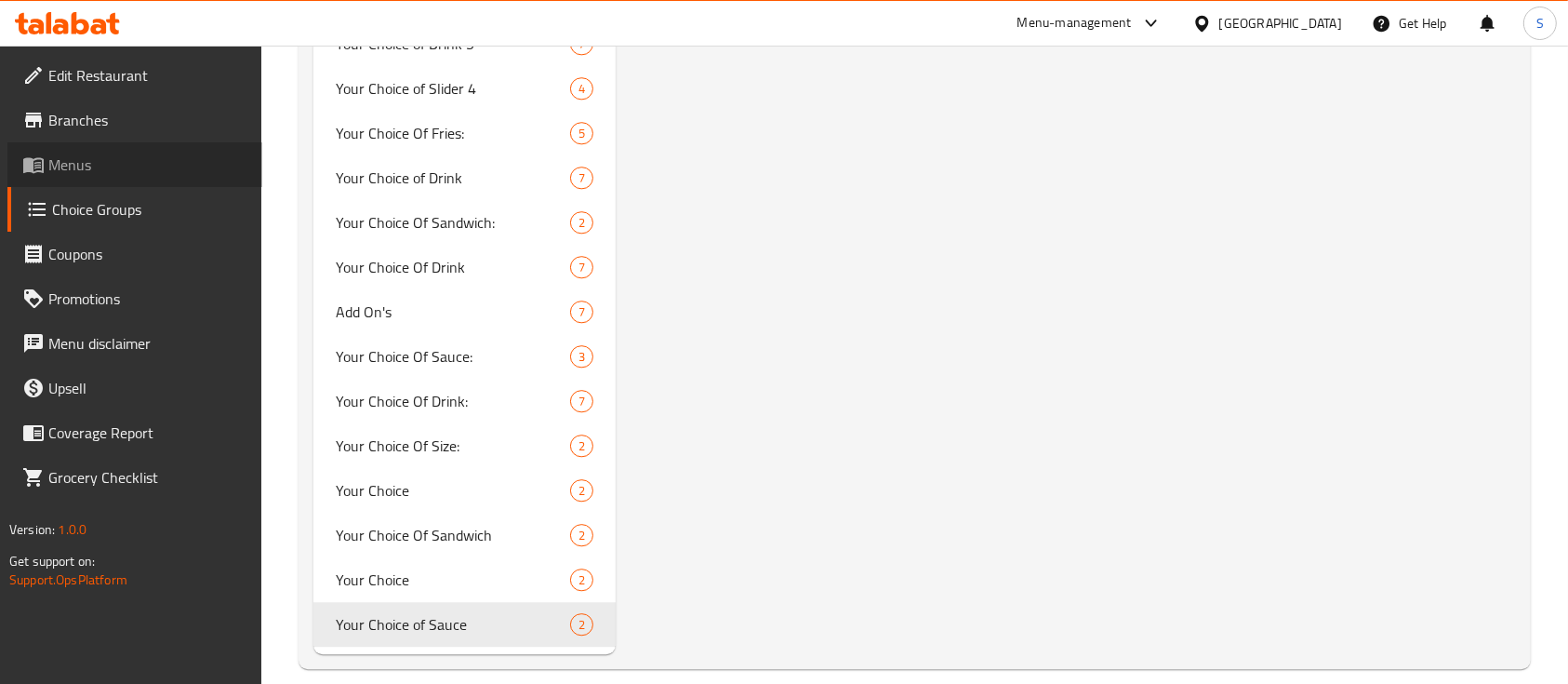
click at [30, 177] on link "Menus" at bounding box center [135, 164] width 255 height 44
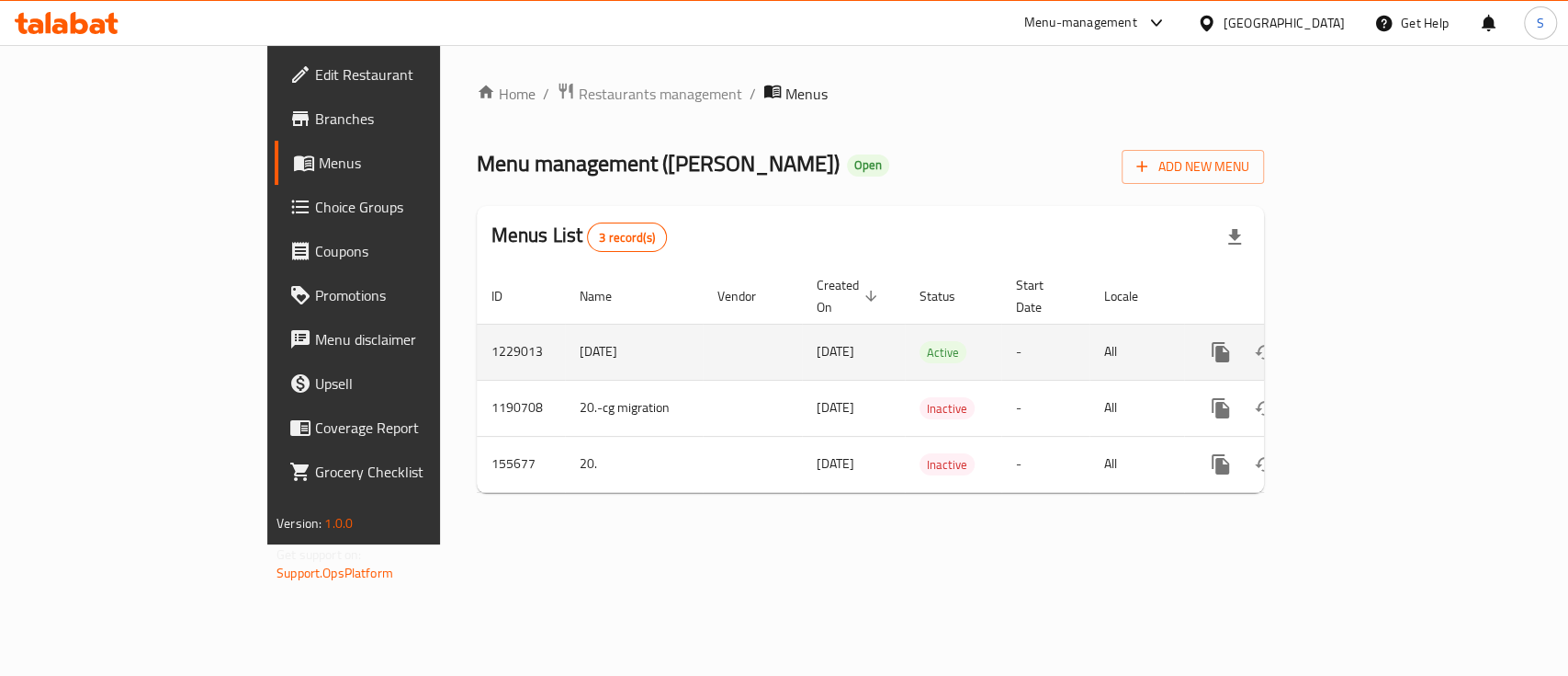
click at [1390, 325] on td "enhanced table" at bounding box center [1287, 351] width 205 height 56
click at [1365, 341] on icon "enhanced table" at bounding box center [1353, 352] width 22 height 22
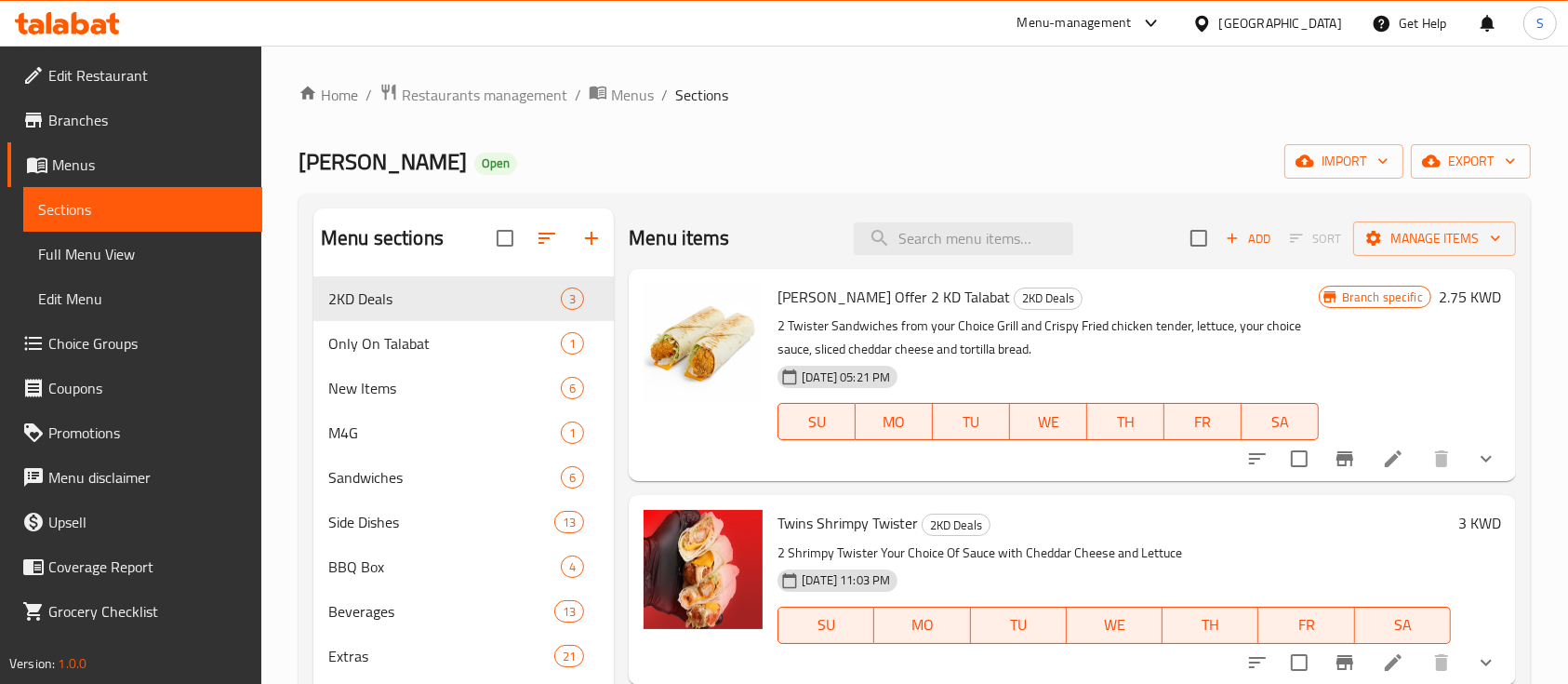
scroll to position [141, 0]
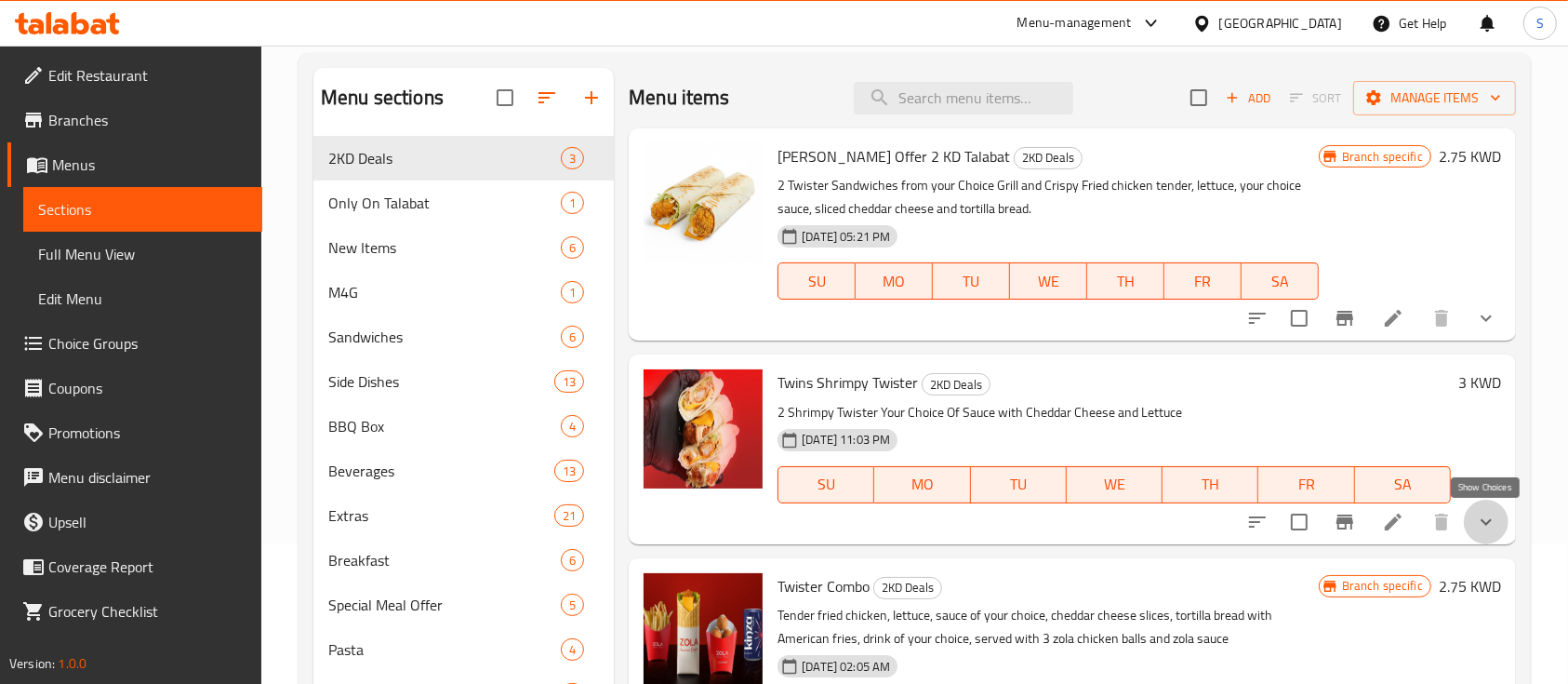
click at [1485, 526] on icon "show more" at bounding box center [1486, 522] width 23 height 23
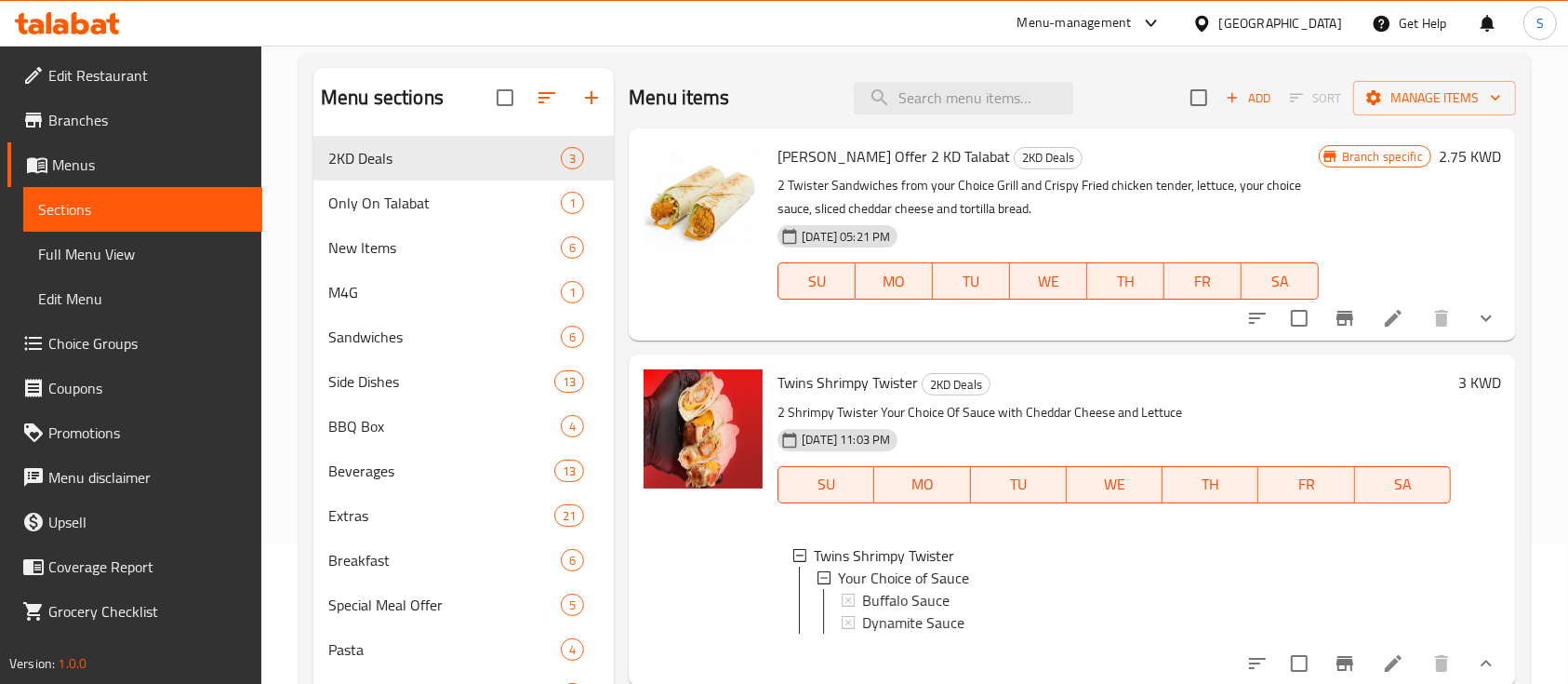
scroll to position [164, 0]
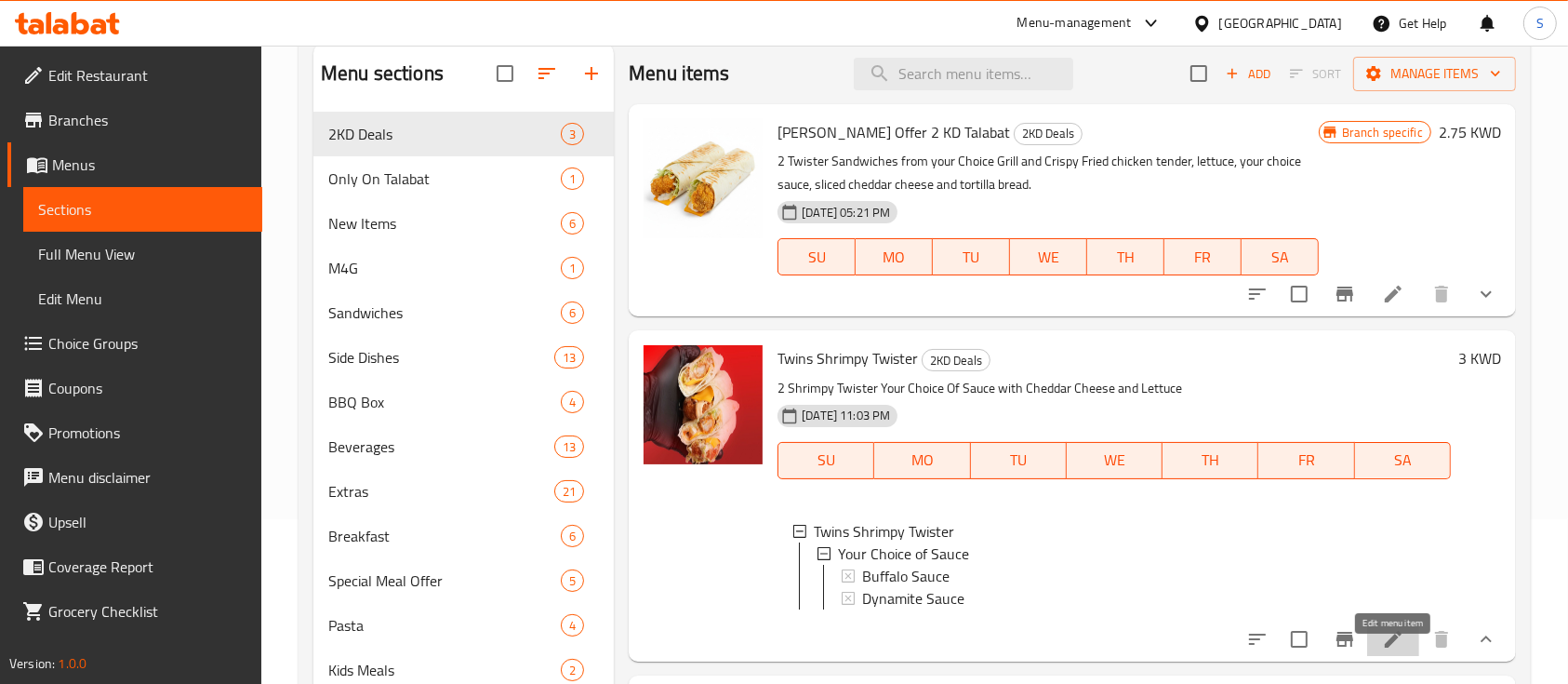
click at [1397, 647] on icon at bounding box center [1393, 639] width 17 height 17
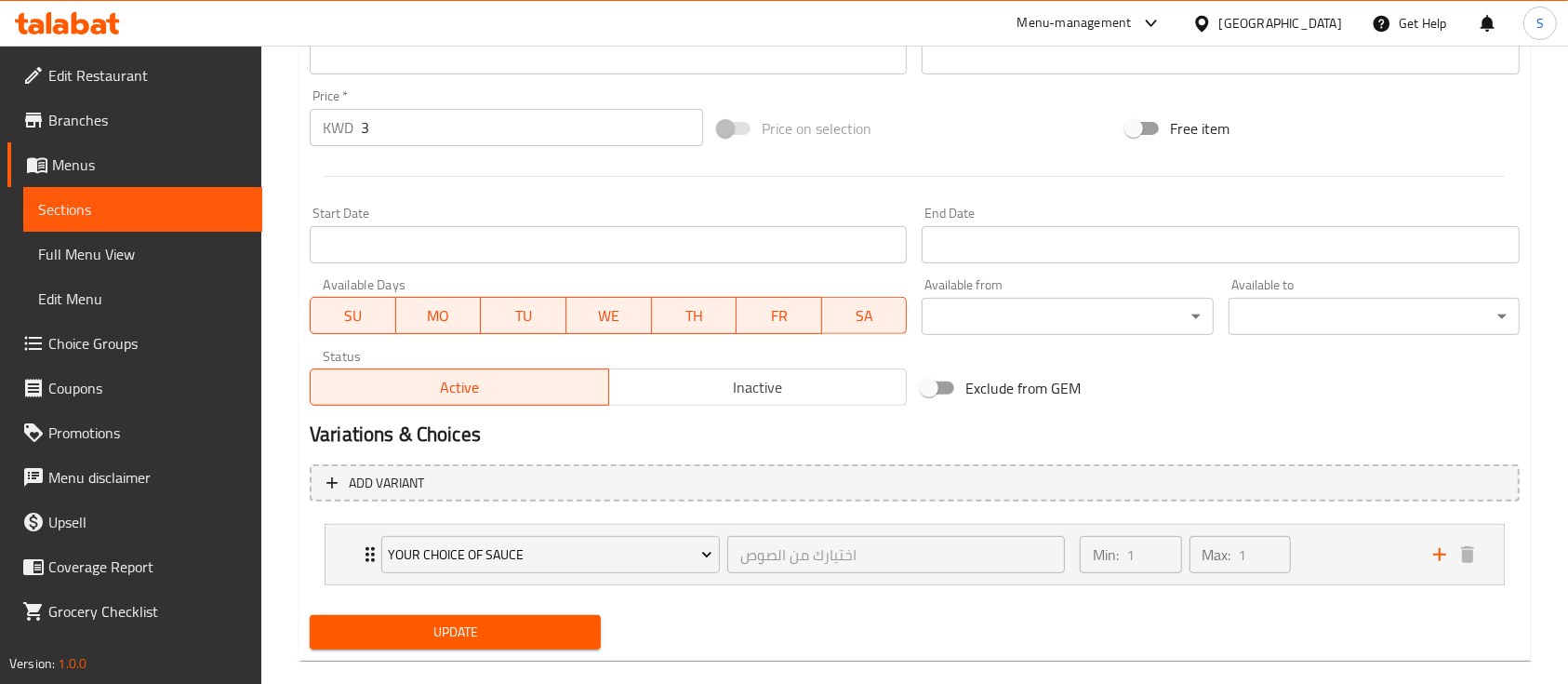
scroll to position [687, 0]
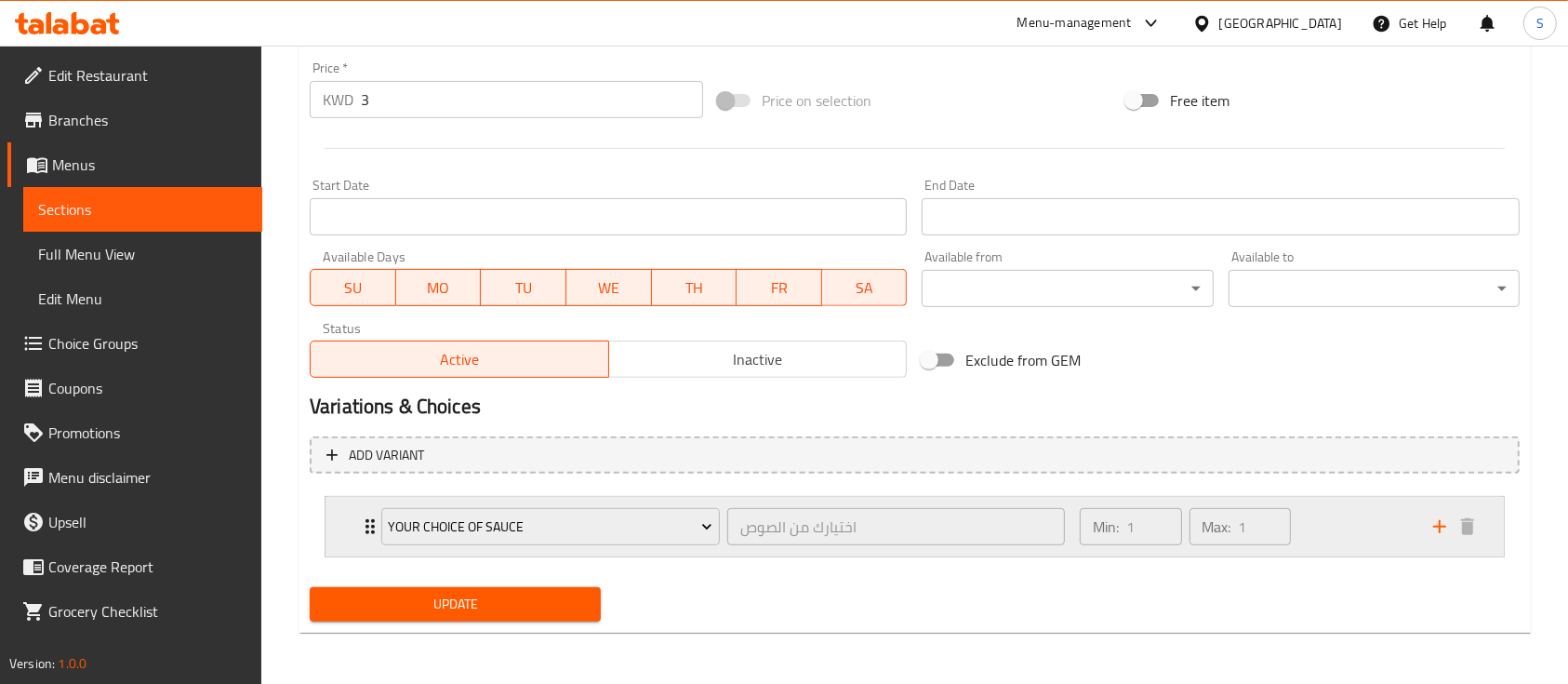
click at [1361, 544] on div "Min: 1 ​ Max: 1 ​" at bounding box center [1245, 526] width 353 height 60
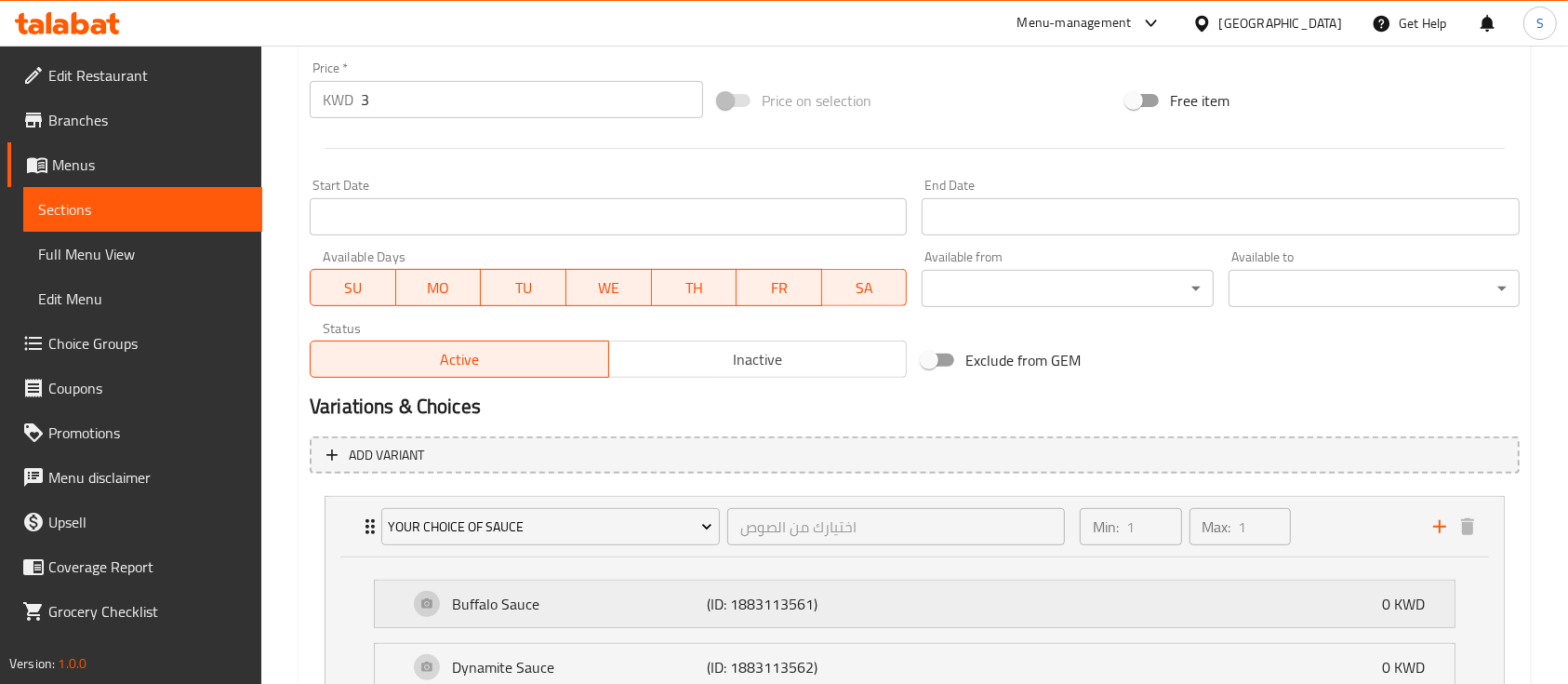
click at [1100, 591] on div "Buffalo Sauce (ID: 1883113561) 0 KWD" at bounding box center [920, 603] width 1024 height 46
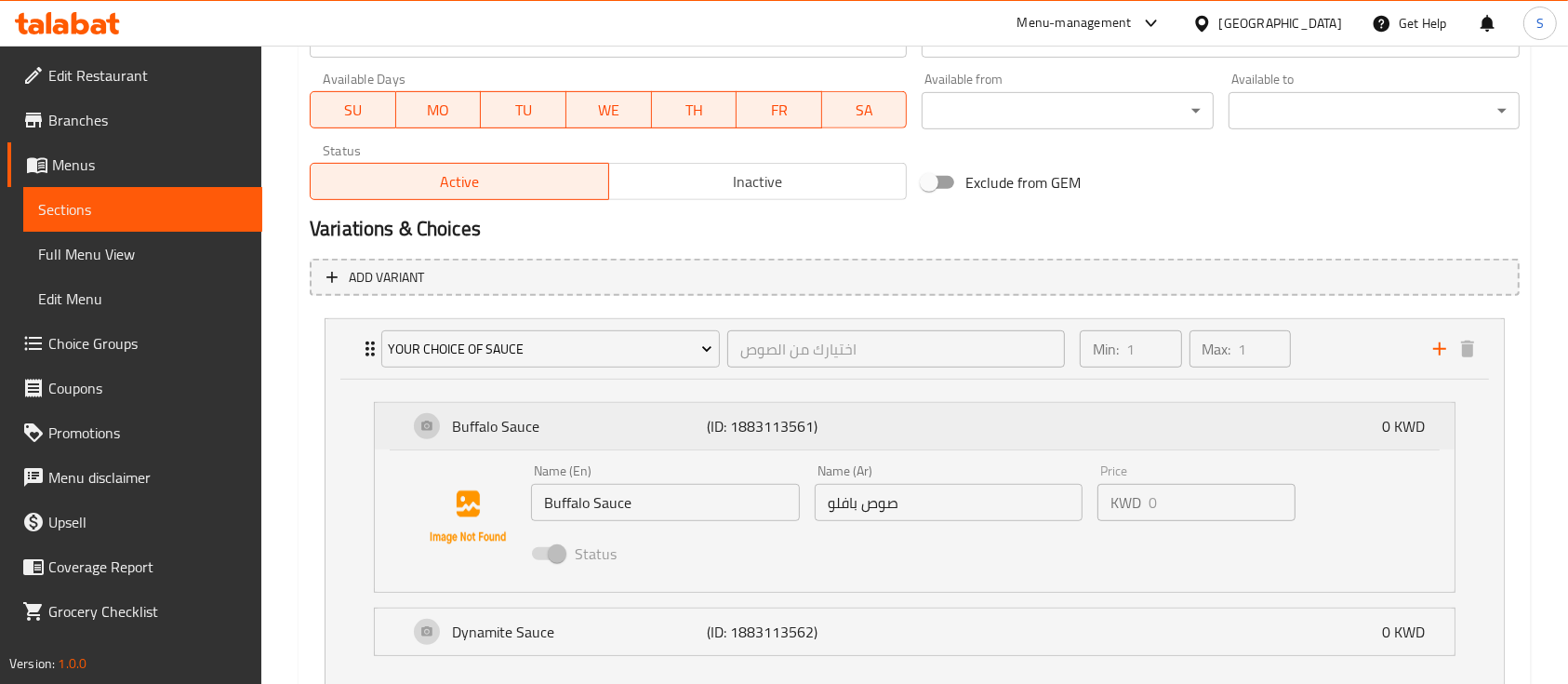
scroll to position [867, 0]
click at [563, 565] on span at bounding box center [547, 550] width 54 height 35
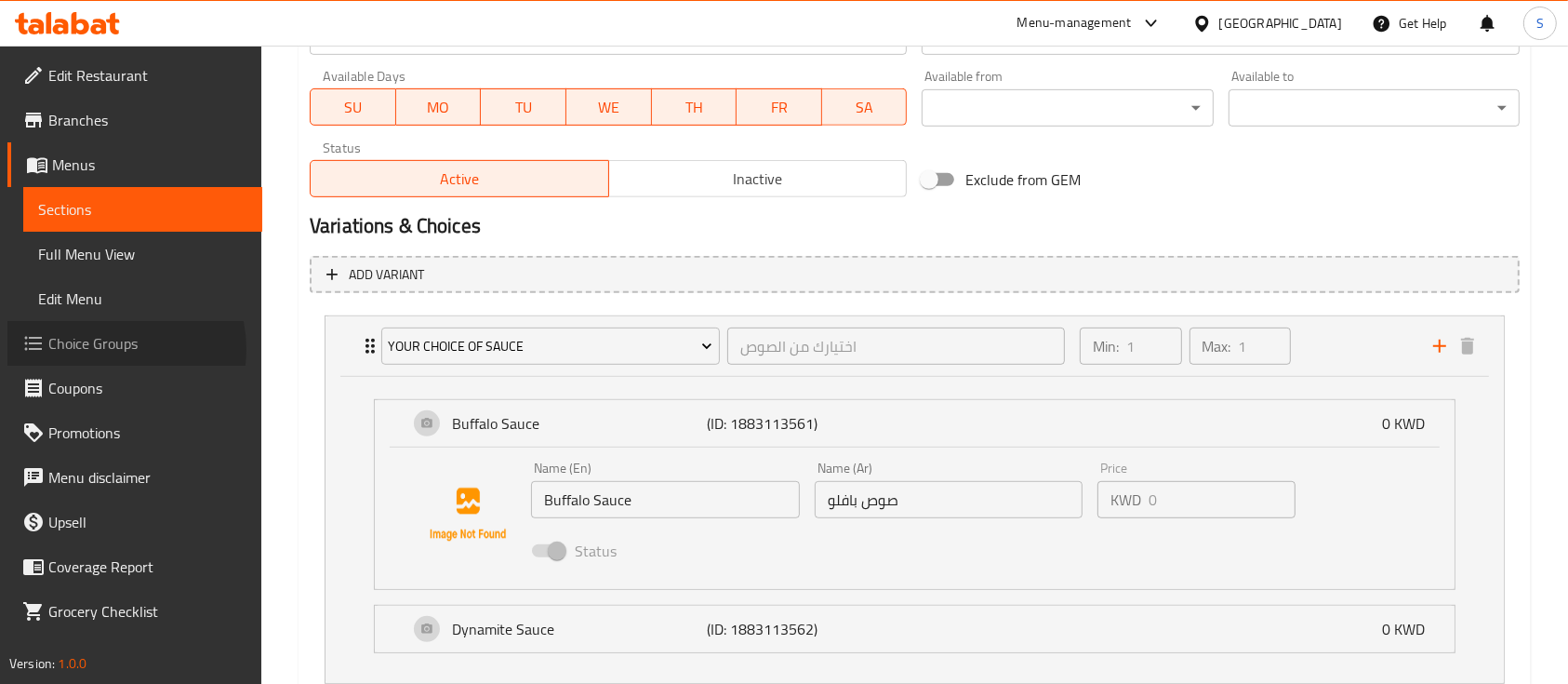
click at [111, 349] on span "Choice Groups" at bounding box center [147, 343] width 199 height 23
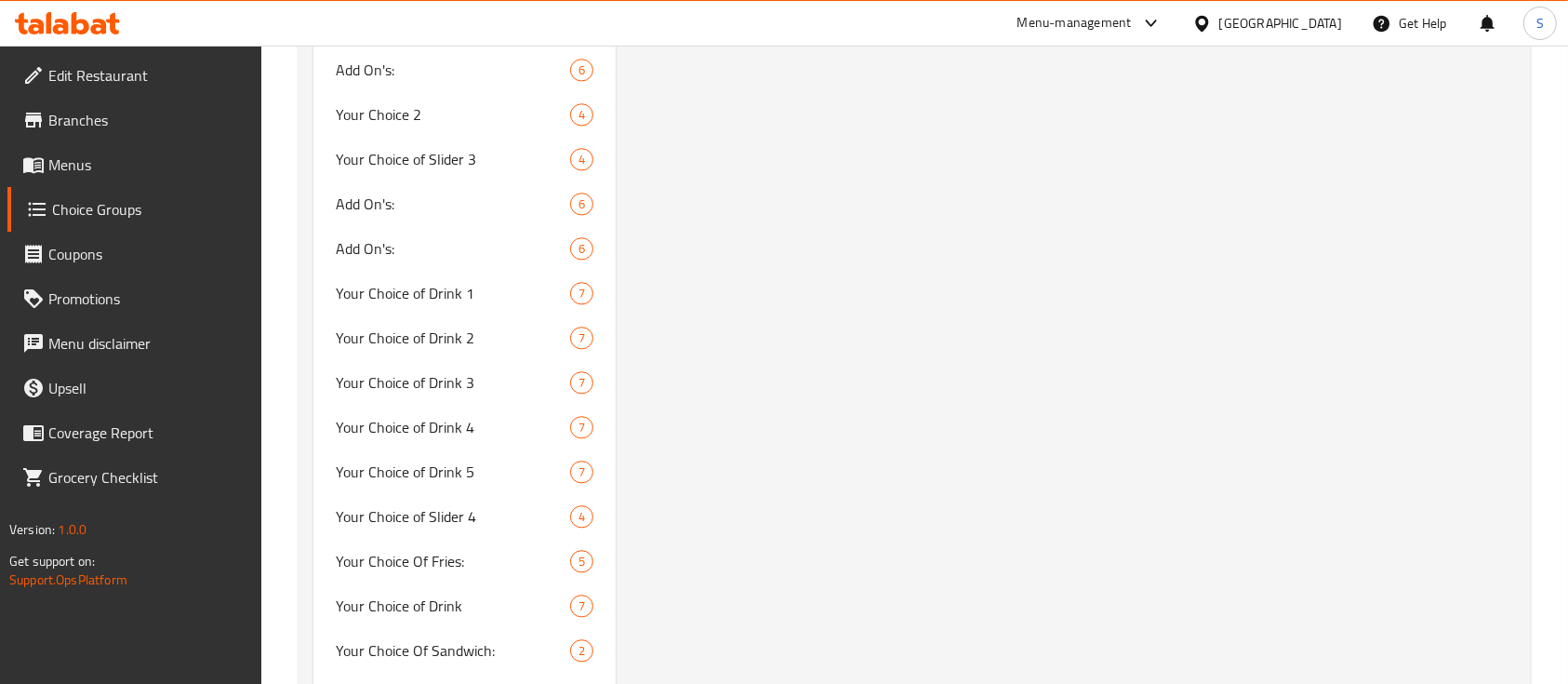
scroll to position [4925, 0]
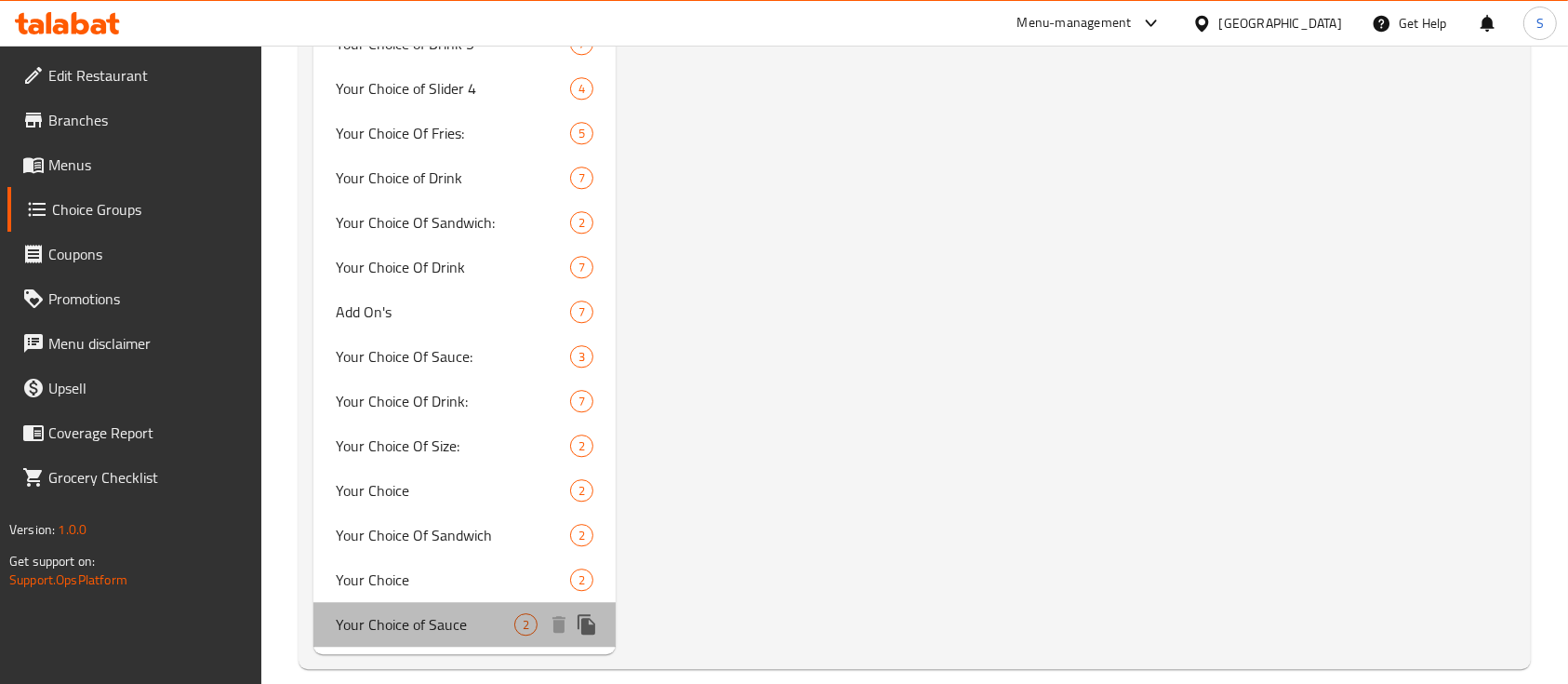
click at [386, 613] on span "Your Choice of Sauce" at bounding box center [424, 624] width 179 height 23
type input "Your Choice of Sauce"
type input "اختيارك من الصوص"
click at [475, 613] on span "Your Choice of Sauce" at bounding box center [424, 624] width 179 height 23
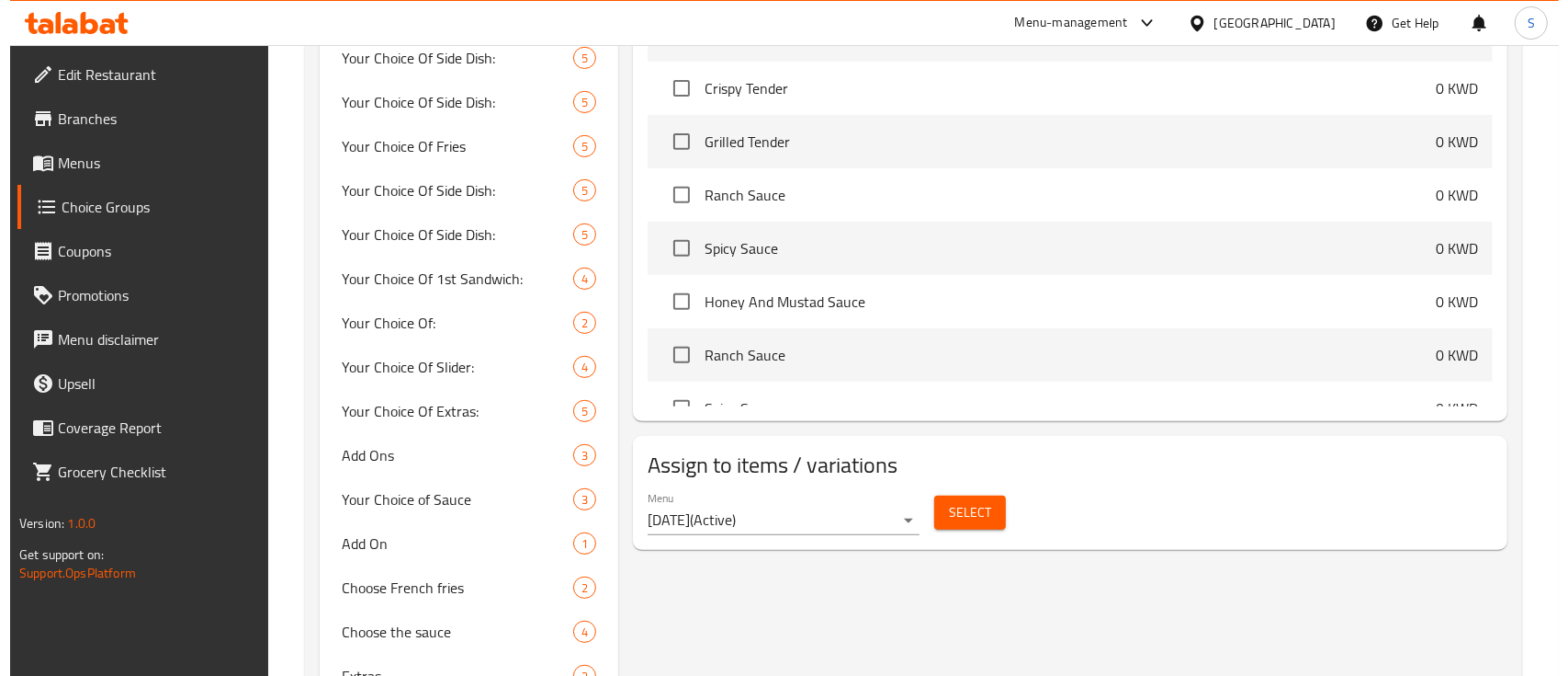
scroll to position [0, 0]
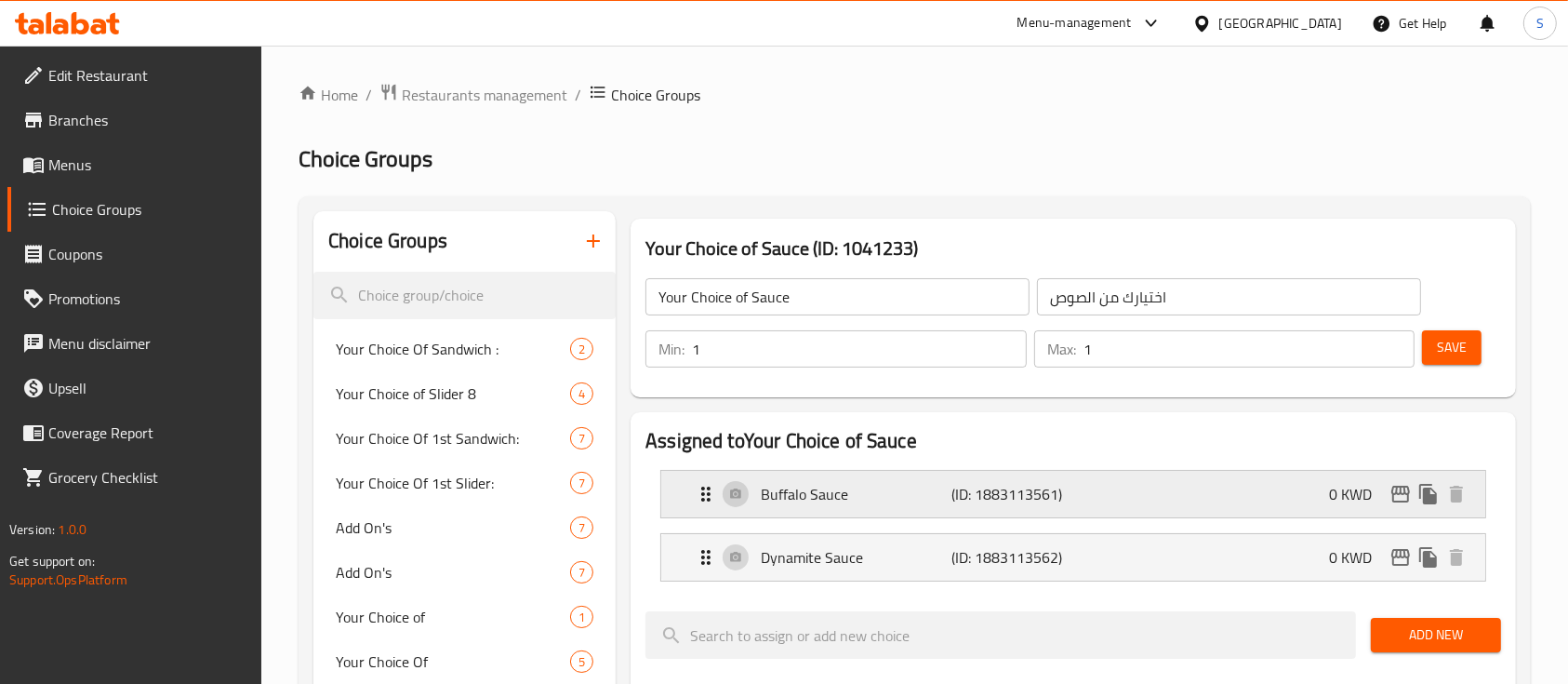
click at [1198, 505] on div "Buffalo Sauce (ID: 1883113561) 0 KWD" at bounding box center [1078, 493] width 768 height 46
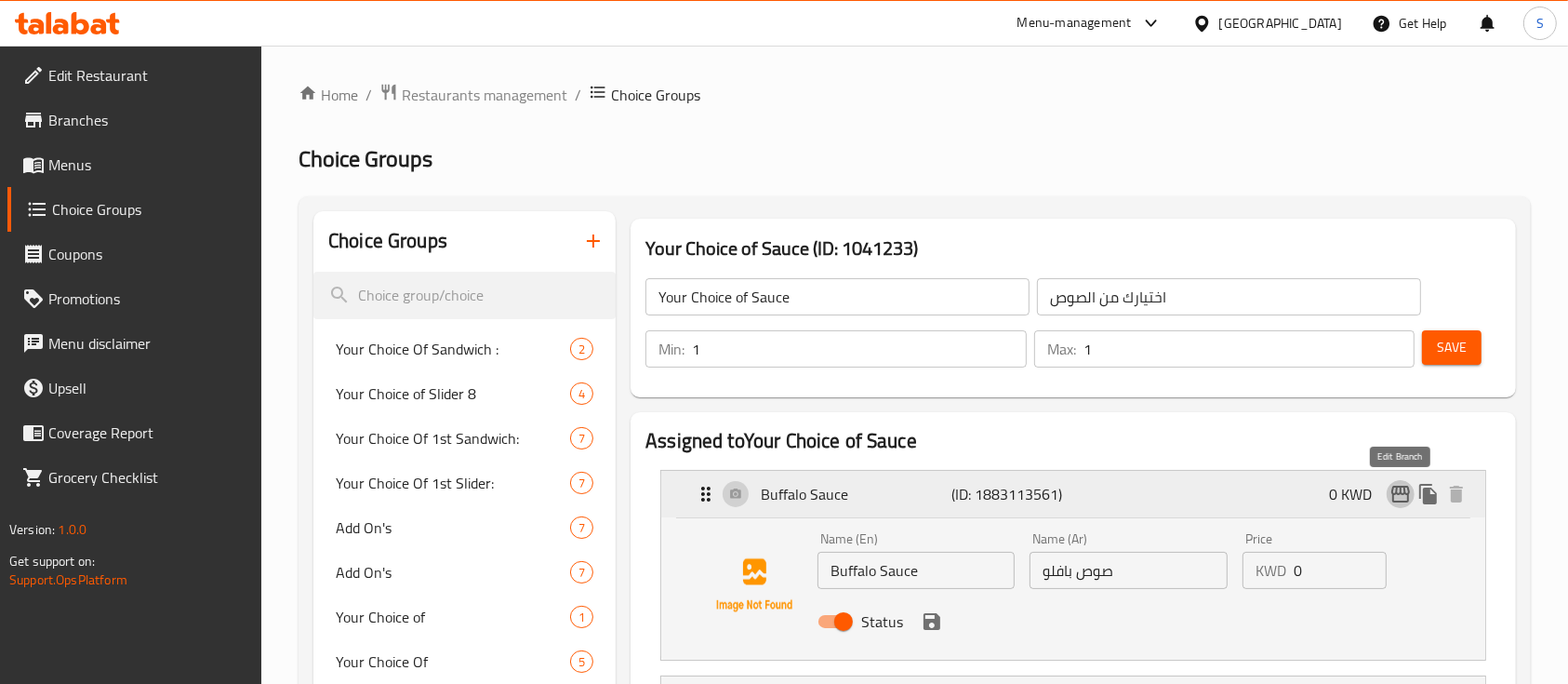
click at [1404, 503] on icon "edit" at bounding box center [1401, 494] width 19 height 17
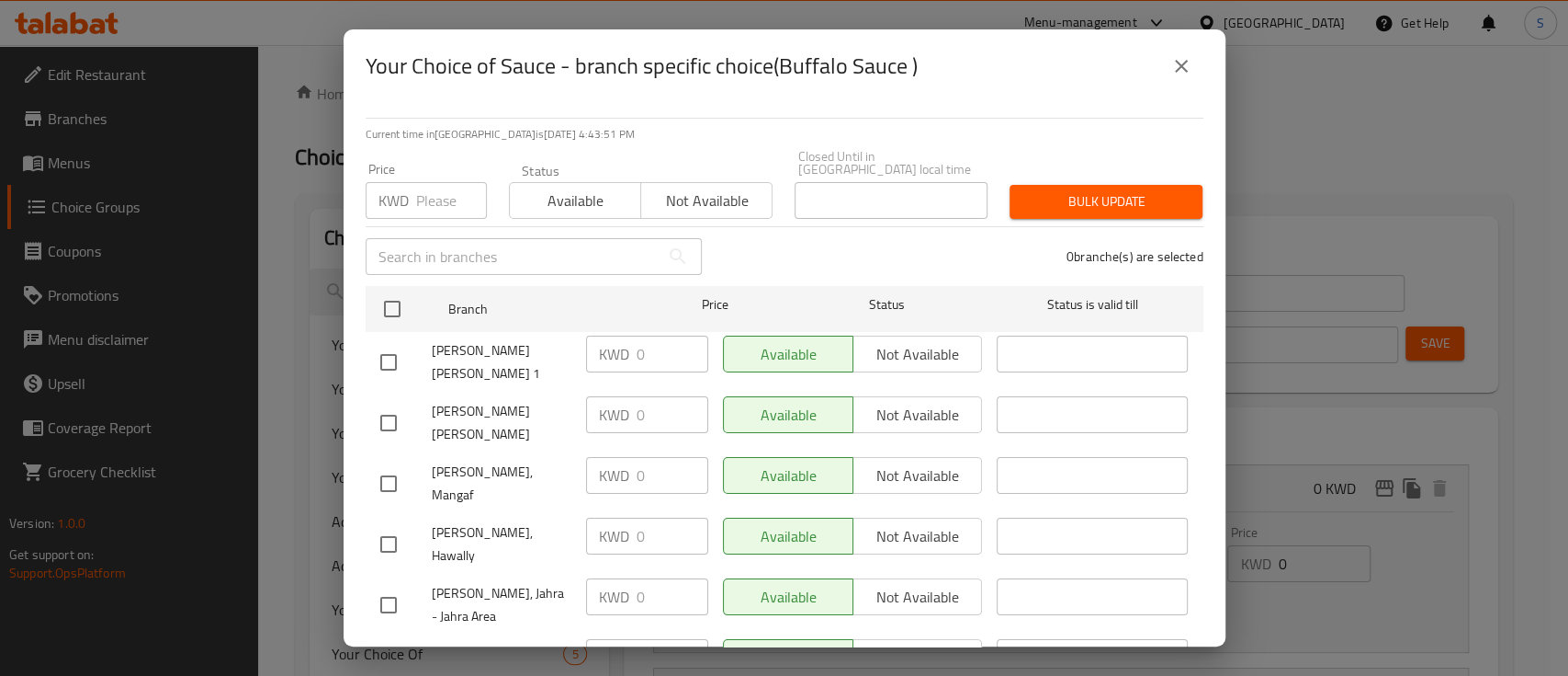
click at [1370, 558] on div "Your Choice of Sauce - branch specific choice(Buffalo Sauce ) Current time in […" at bounding box center [784, 338] width 1568 height 676
click at [1181, 63] on icon "close" at bounding box center [1182, 66] width 22 height 22
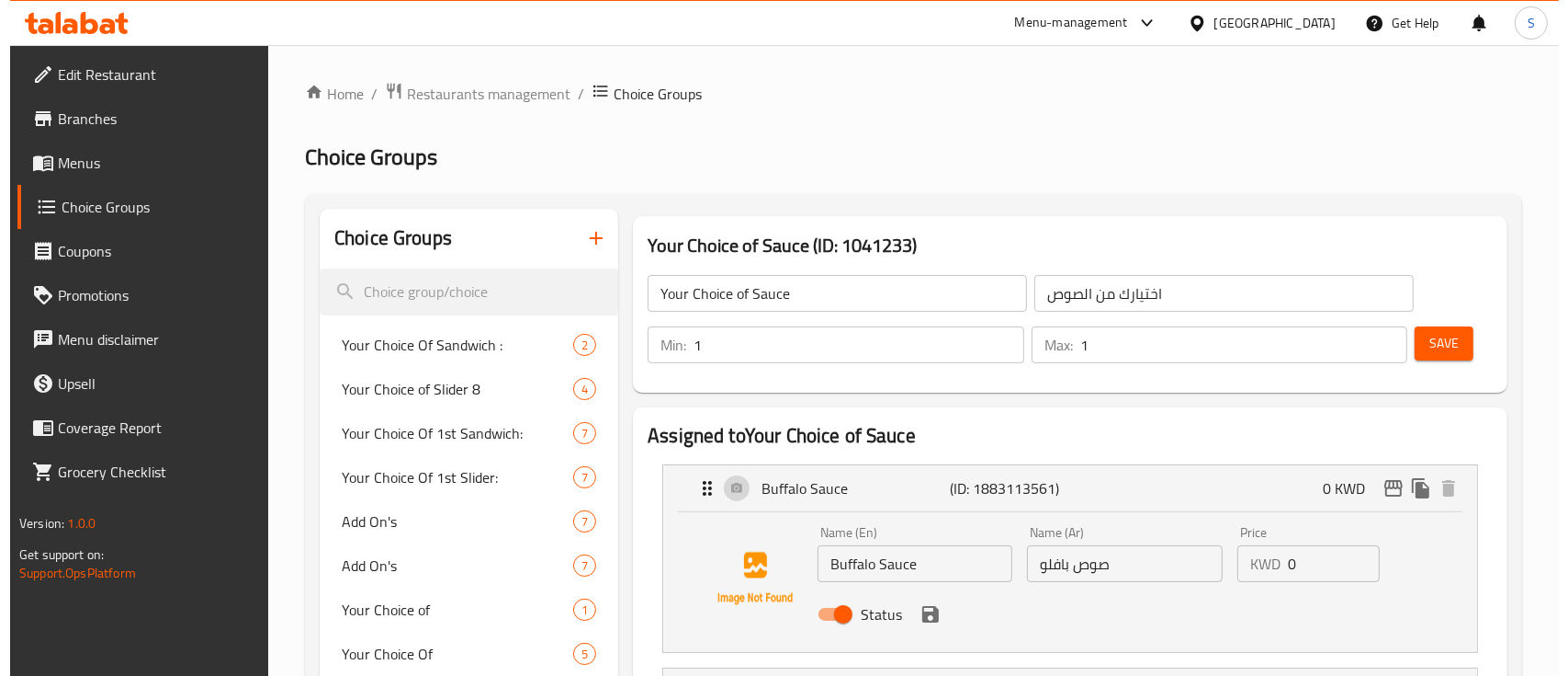
scroll to position [420, 0]
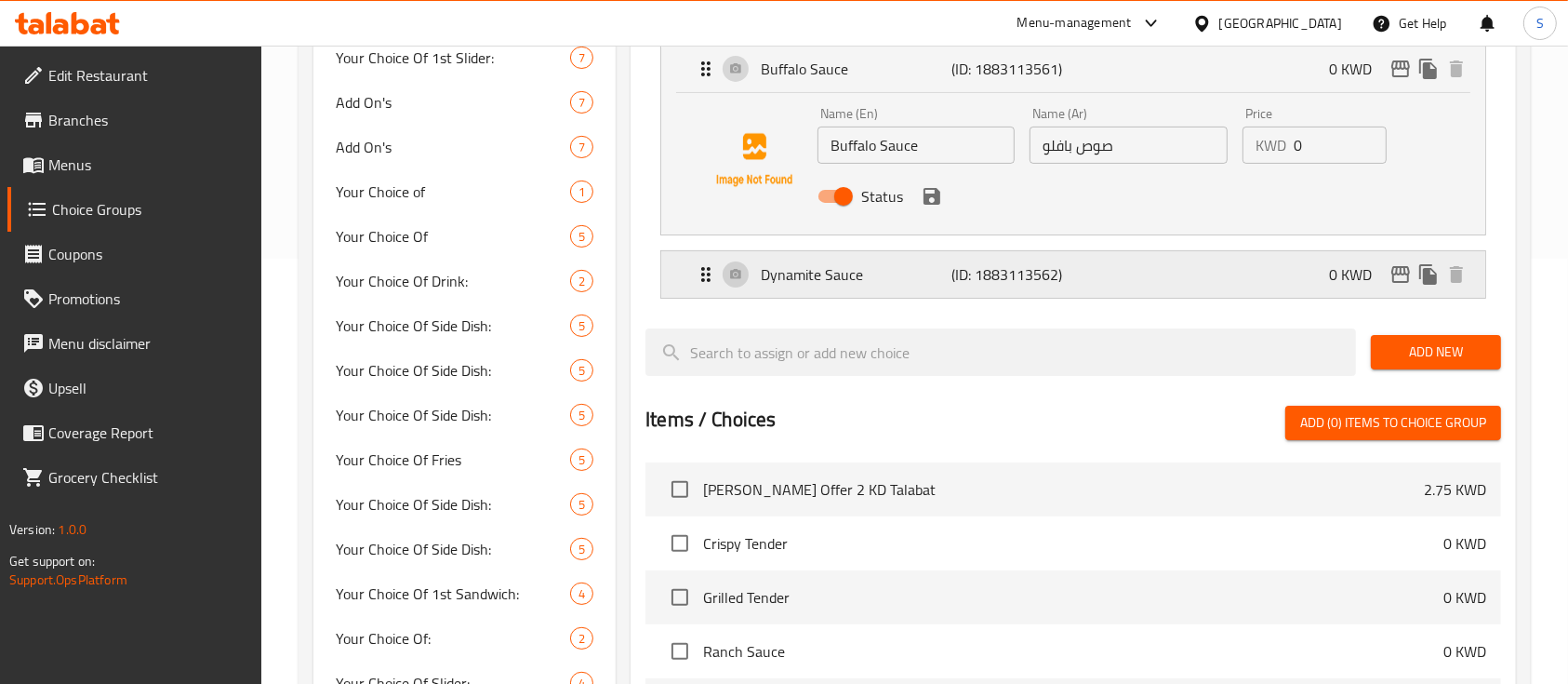
click at [1287, 284] on div "Dynamite Sauce (ID: 1883113562) 0 KWD" at bounding box center [1078, 274] width 768 height 46
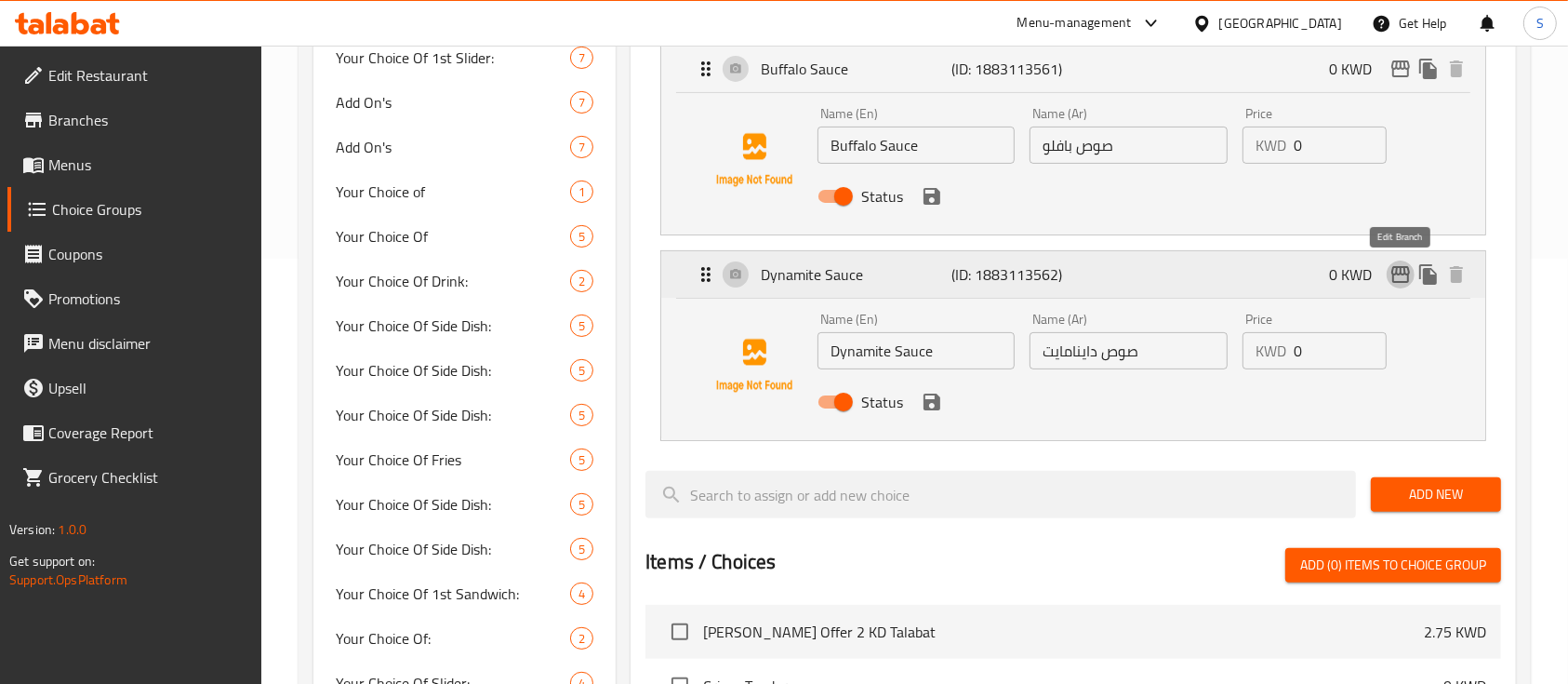
click at [1397, 282] on icon "edit" at bounding box center [1401, 275] width 23 height 23
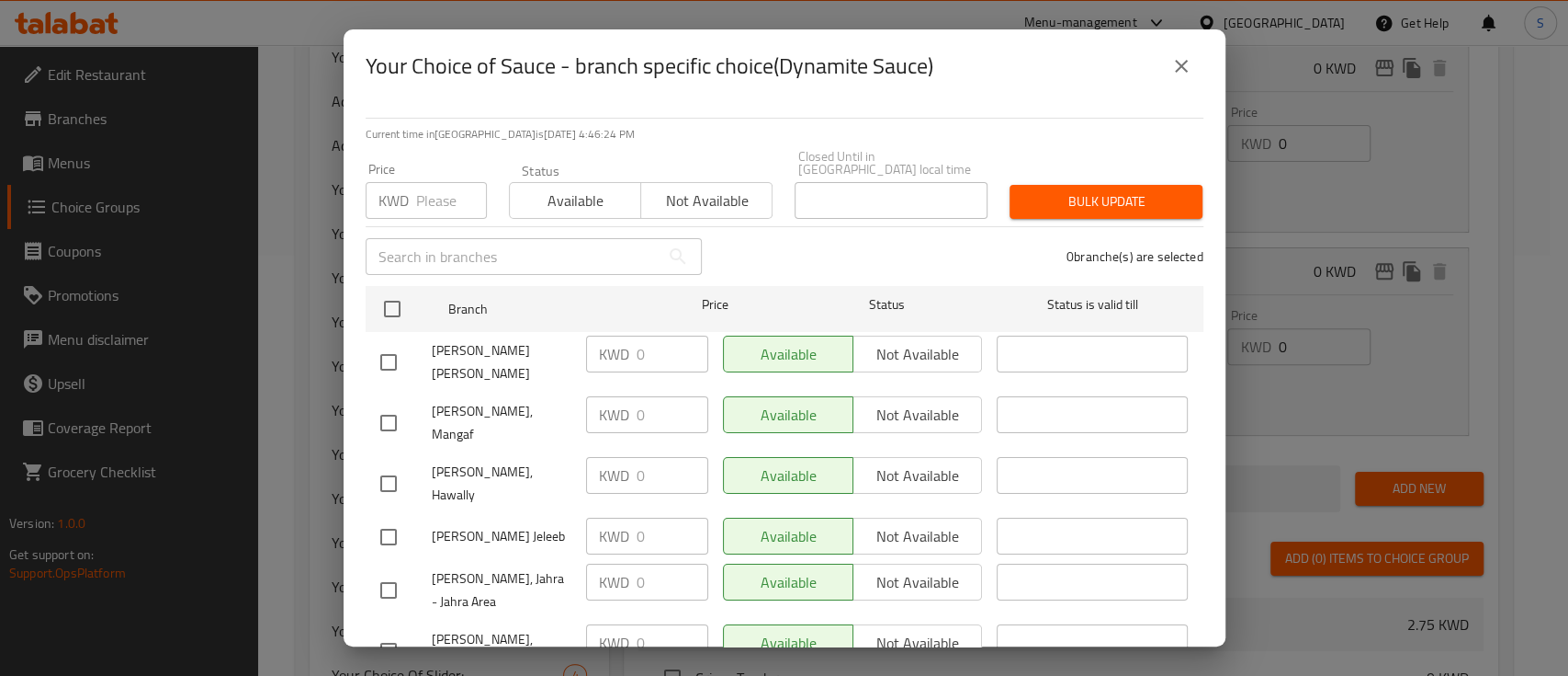
click at [313, 273] on div "Your Choice of Sauce - branch specific choice(Dynamite Sauce) Current time in […" at bounding box center [784, 338] width 1568 height 676
click at [1193, 64] on button "close" at bounding box center [1181, 65] width 44 height 44
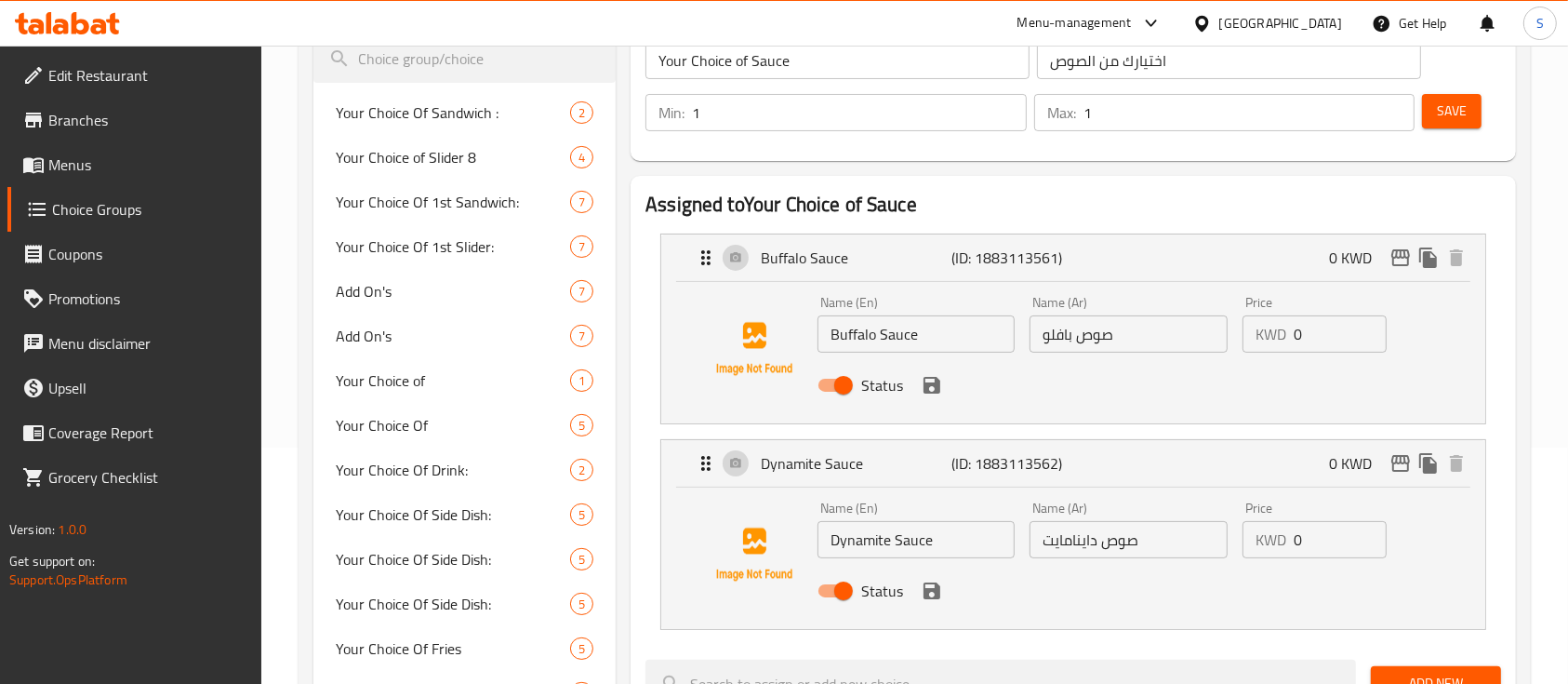
scroll to position [0, 0]
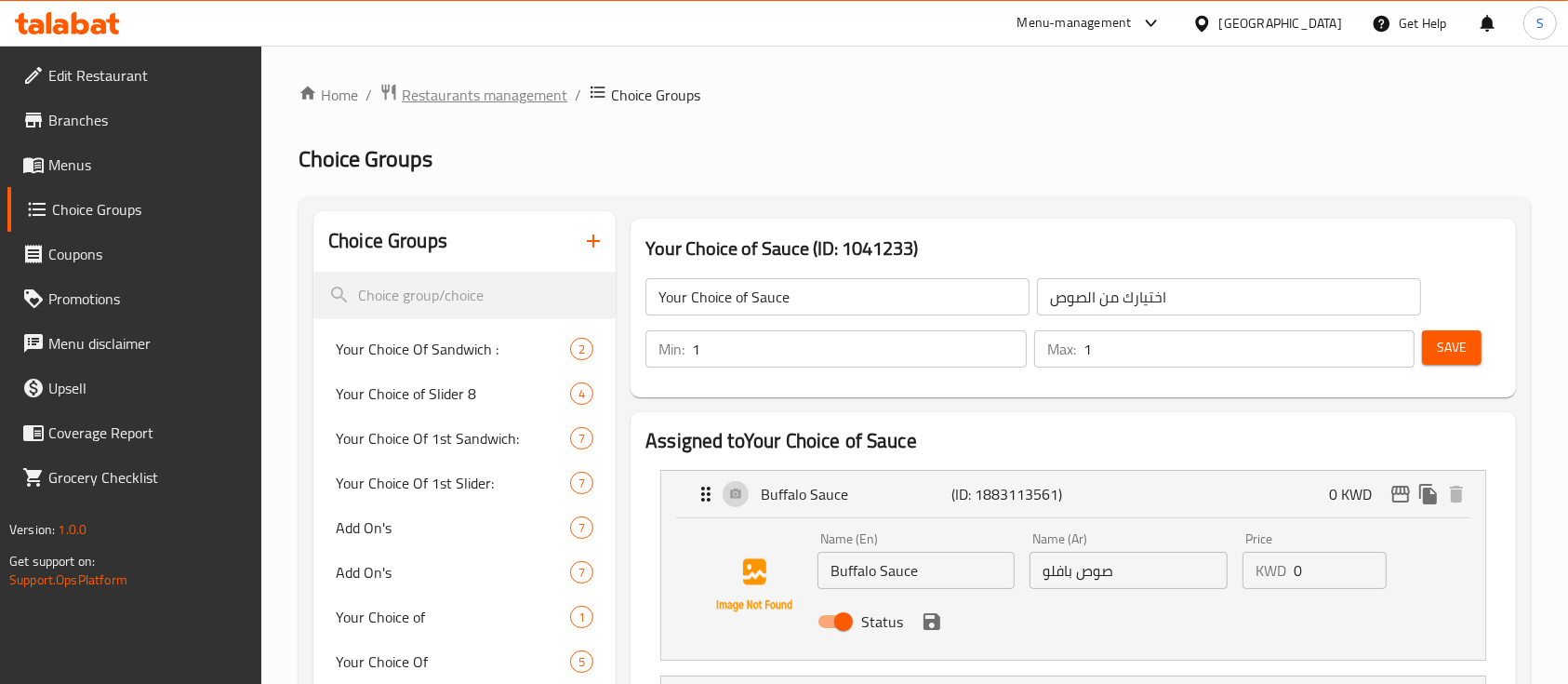
click at [491, 100] on span "Restaurants management" at bounding box center [484, 95] width 165 height 23
